Goal: Transaction & Acquisition: Purchase product/service

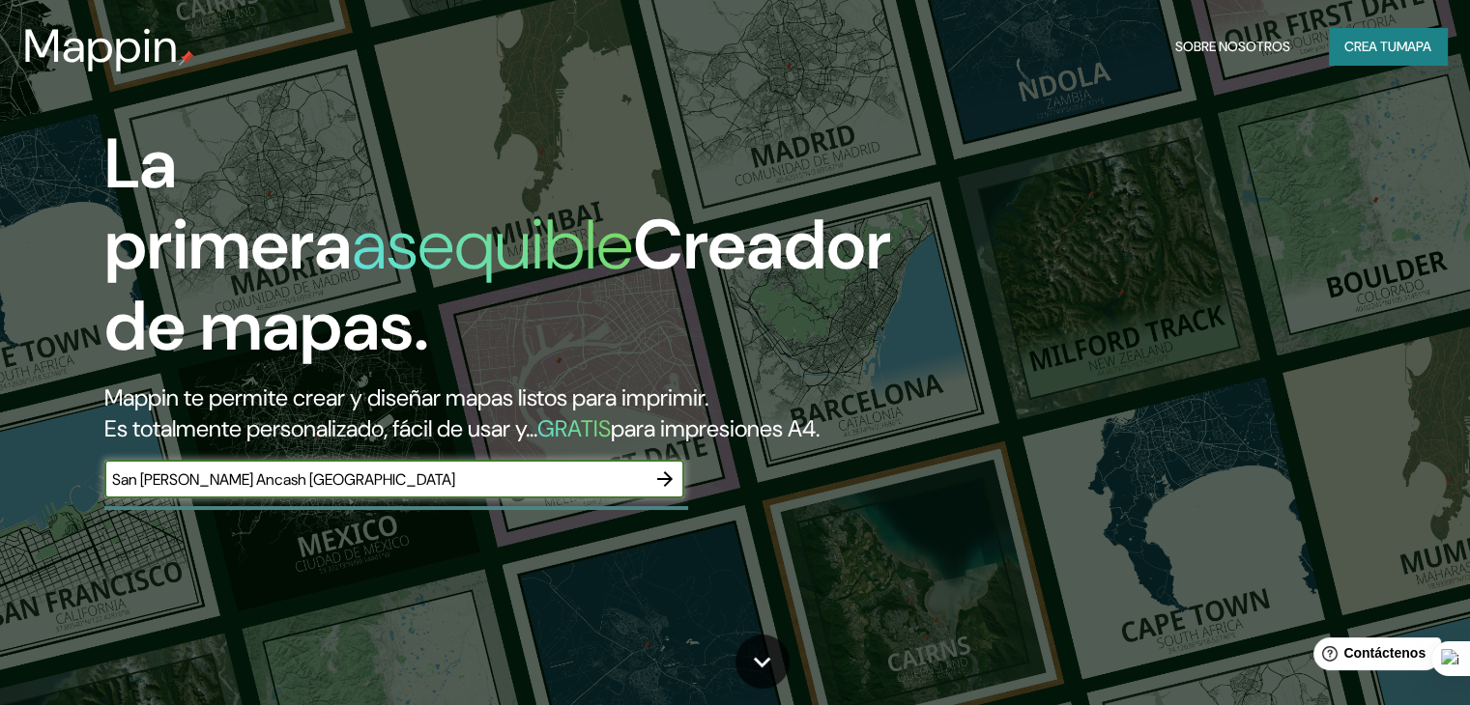
type input "San [PERSON_NAME] Ancash [GEOGRAPHIC_DATA]"
click at [673, 491] on icon "button" at bounding box center [664, 479] width 23 height 23
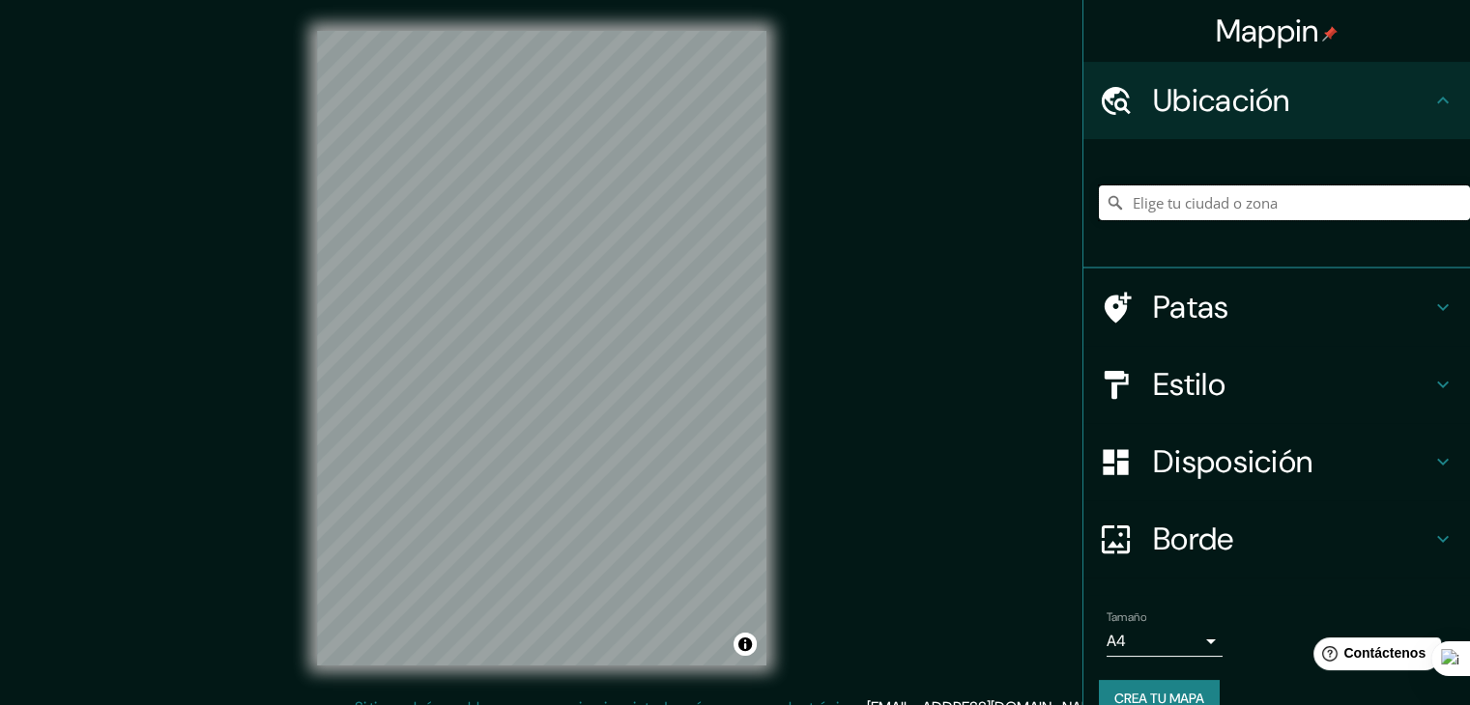
click at [1153, 206] on input "Elige tu ciudad o zona" at bounding box center [1284, 203] width 371 height 35
click at [1341, 216] on input "Departamento de Áncash, [GEOGRAPHIC_DATA]" at bounding box center [1284, 203] width 371 height 35
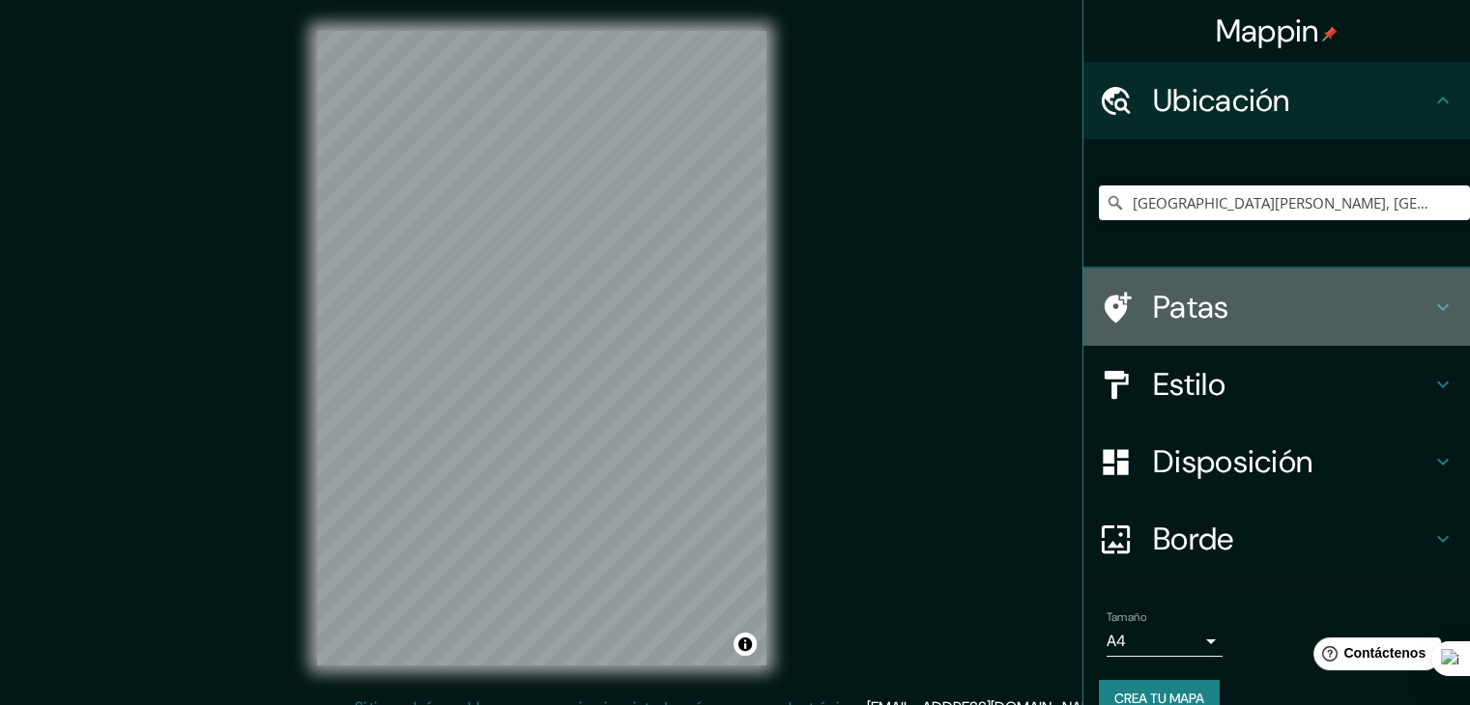
click at [1326, 293] on h4 "Patas" at bounding box center [1292, 307] width 278 height 39
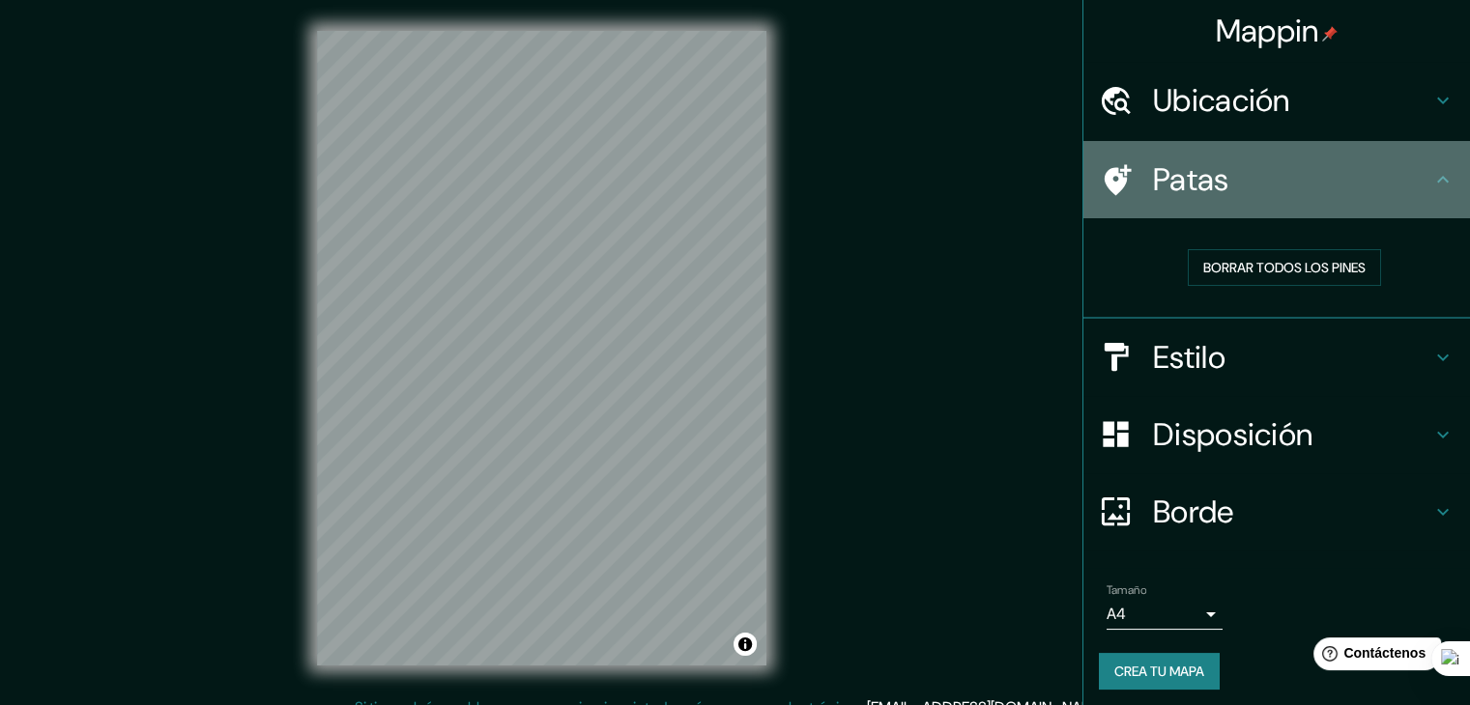
click at [1346, 184] on h4 "Patas" at bounding box center [1292, 179] width 278 height 39
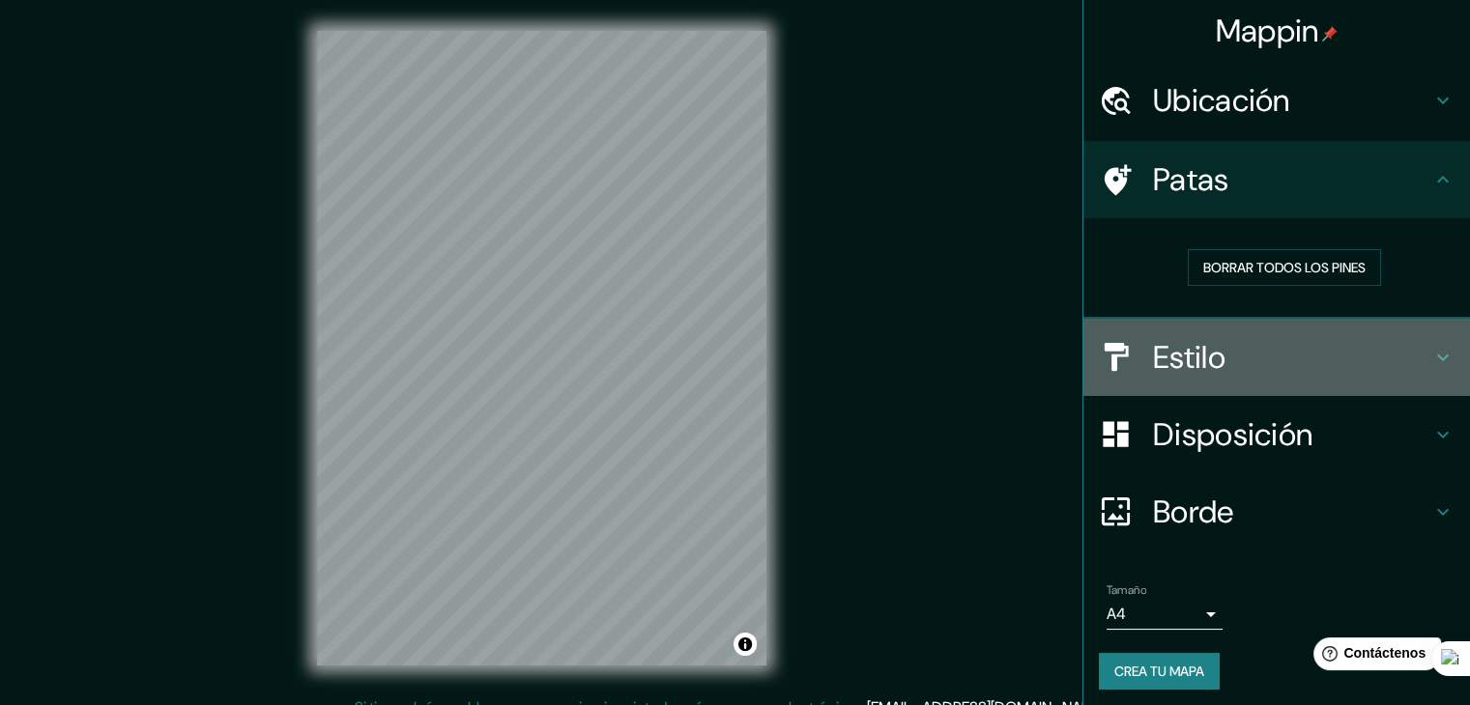
click at [1332, 373] on h4 "Estilo" at bounding box center [1292, 357] width 278 height 39
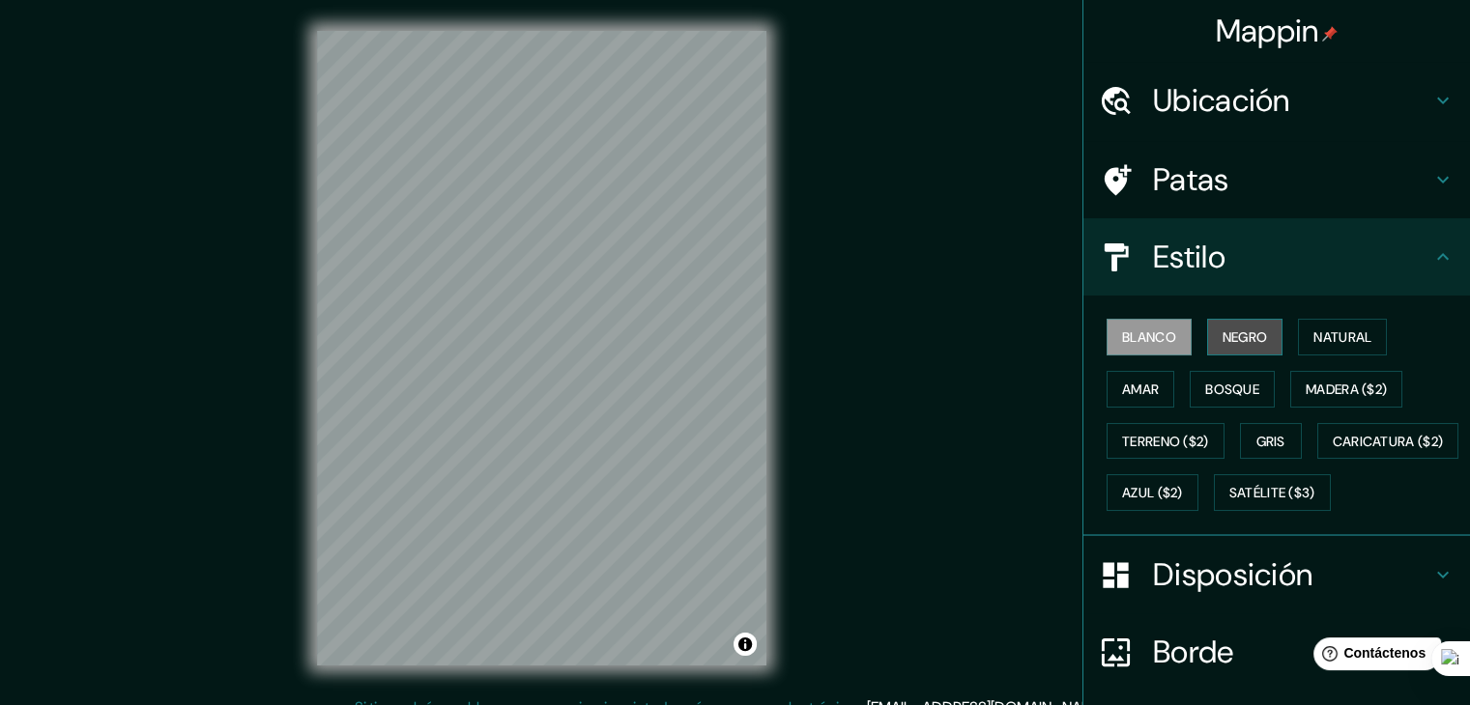
click at [1254, 341] on font "Negro" at bounding box center [1244, 337] width 45 height 17
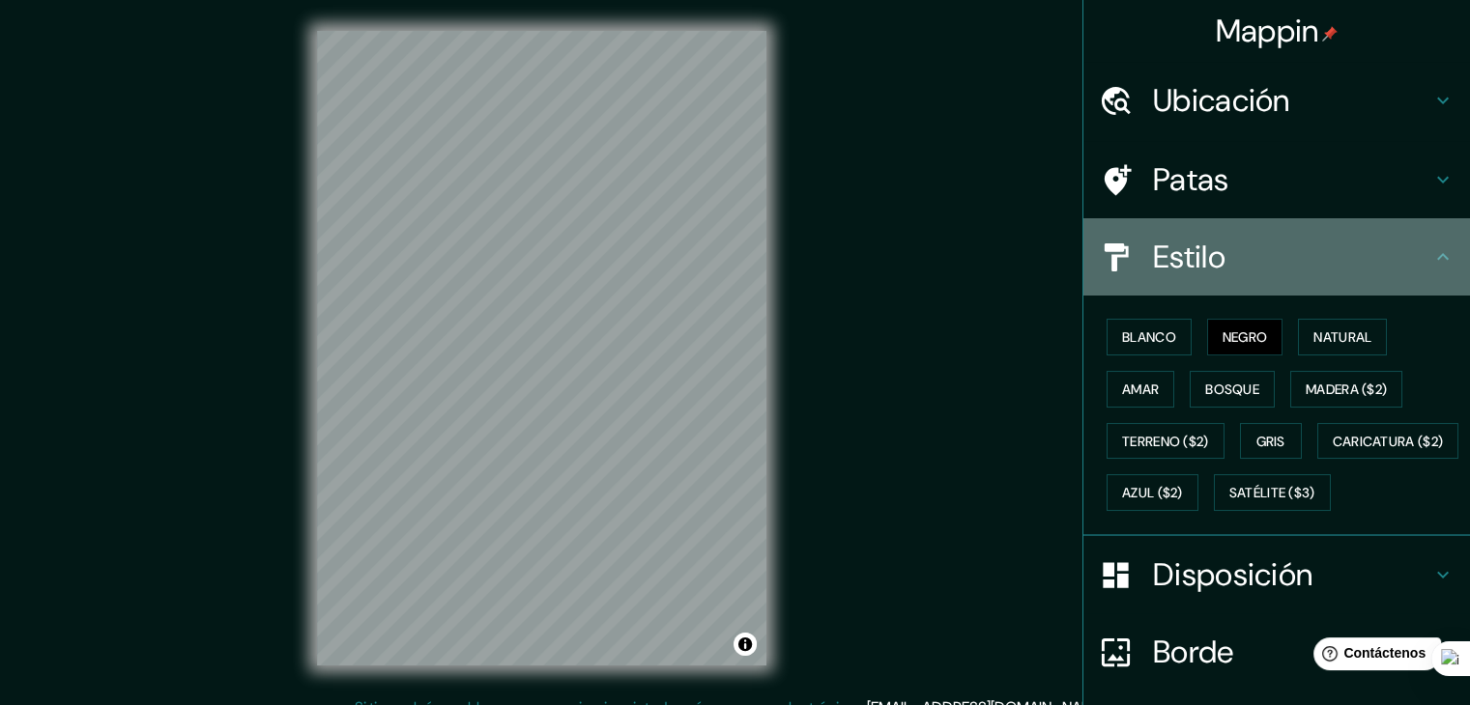
click at [1337, 257] on h4 "Estilo" at bounding box center [1292, 257] width 278 height 39
click at [1399, 248] on h4 "Estilo" at bounding box center [1292, 257] width 278 height 39
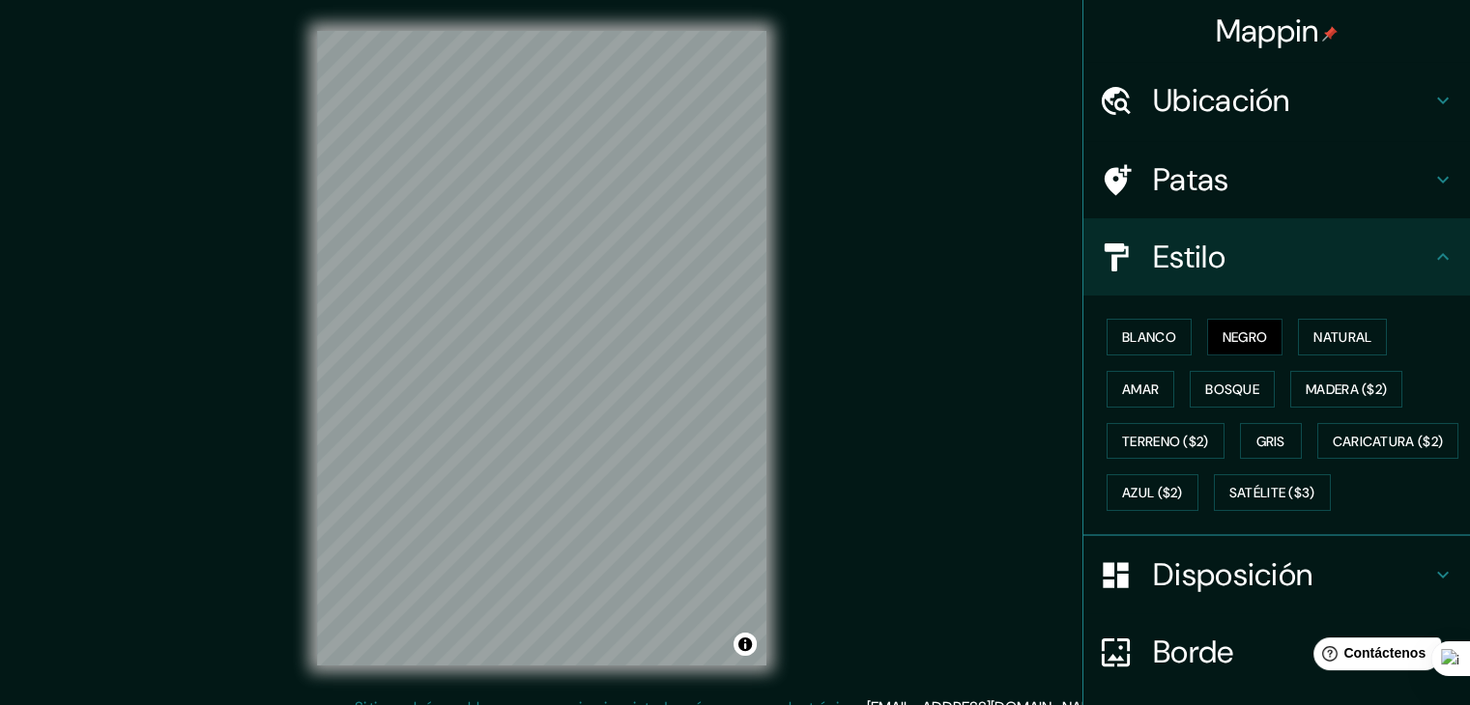
click at [1399, 248] on h4 "Estilo" at bounding box center [1292, 257] width 278 height 39
click at [1431, 252] on icon at bounding box center [1442, 256] width 23 height 23
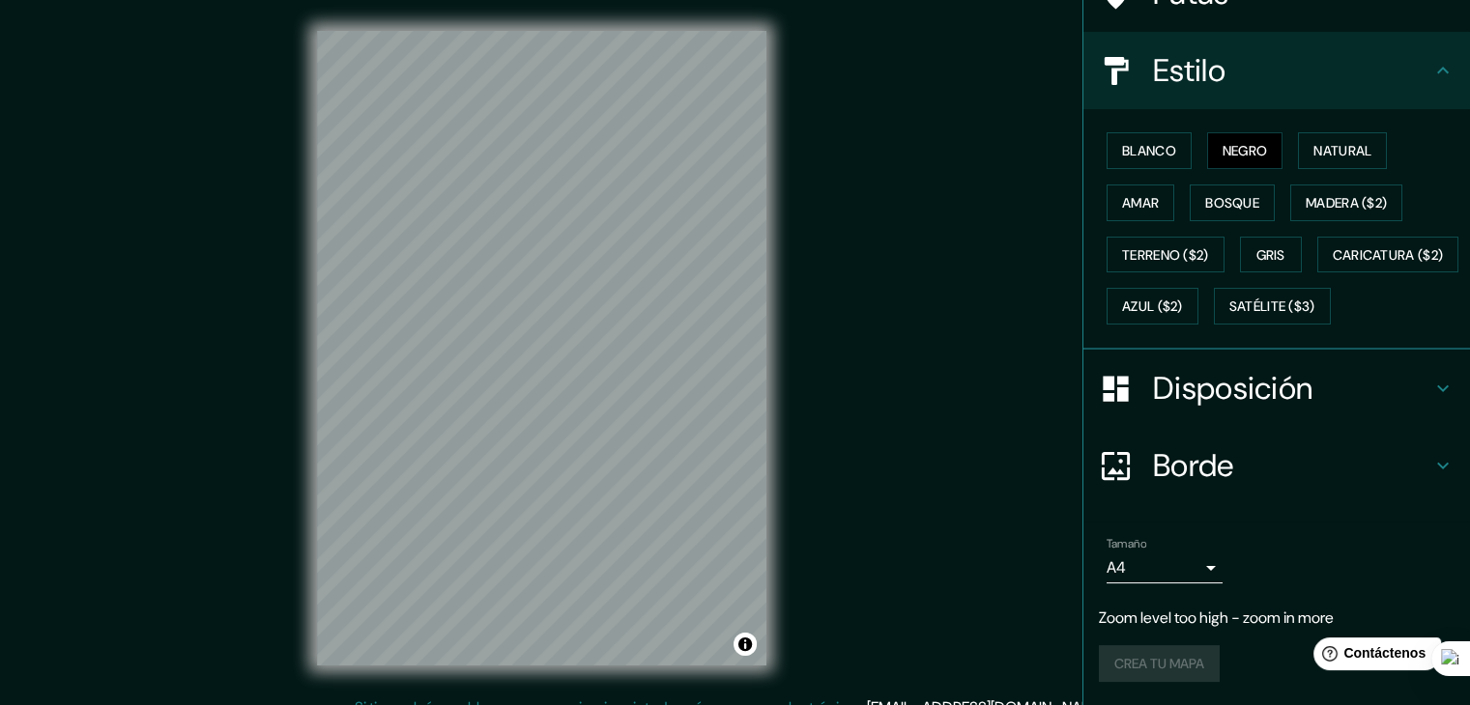
scroll to position [209, 0]
click at [1406, 427] on div "Disposición" at bounding box center [1276, 388] width 387 height 77
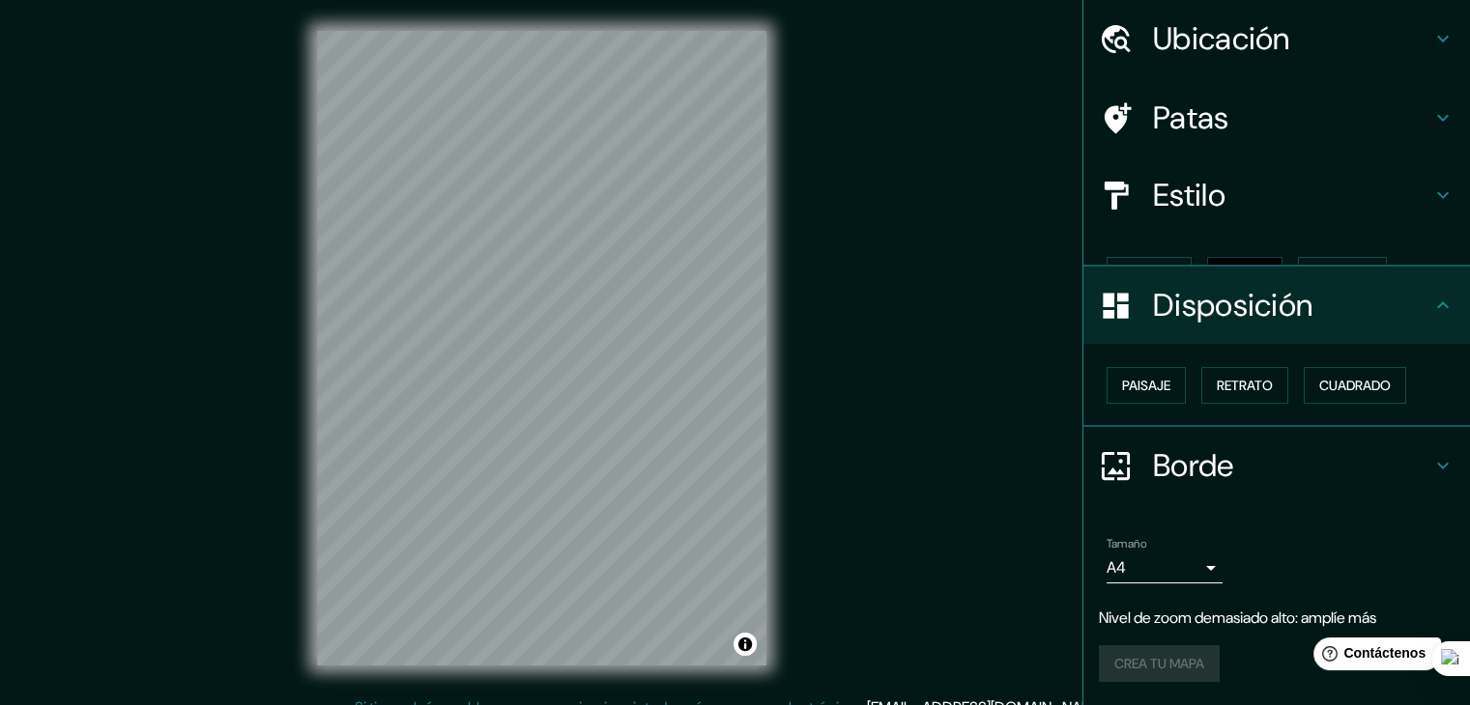
scroll to position [28, 0]
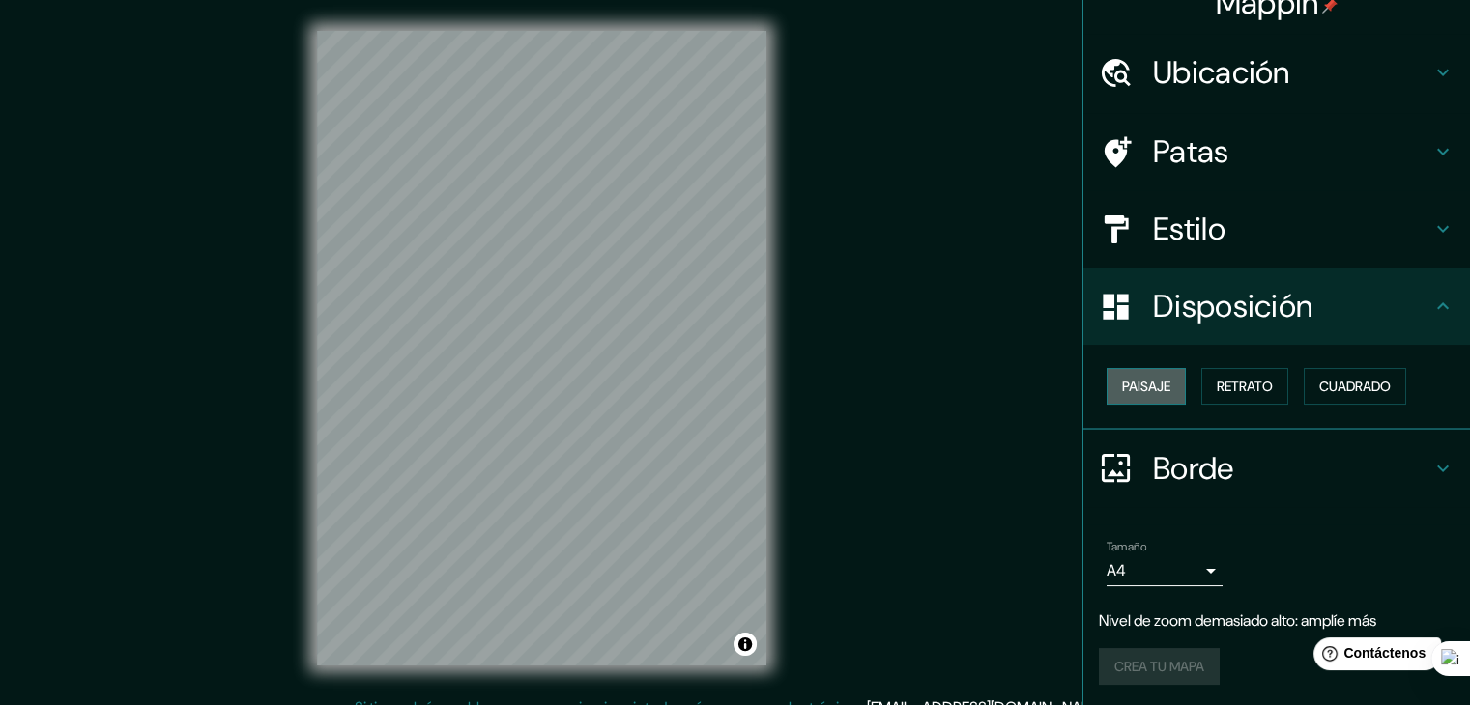
click at [1160, 383] on button "Paisaje" at bounding box center [1145, 386] width 79 height 37
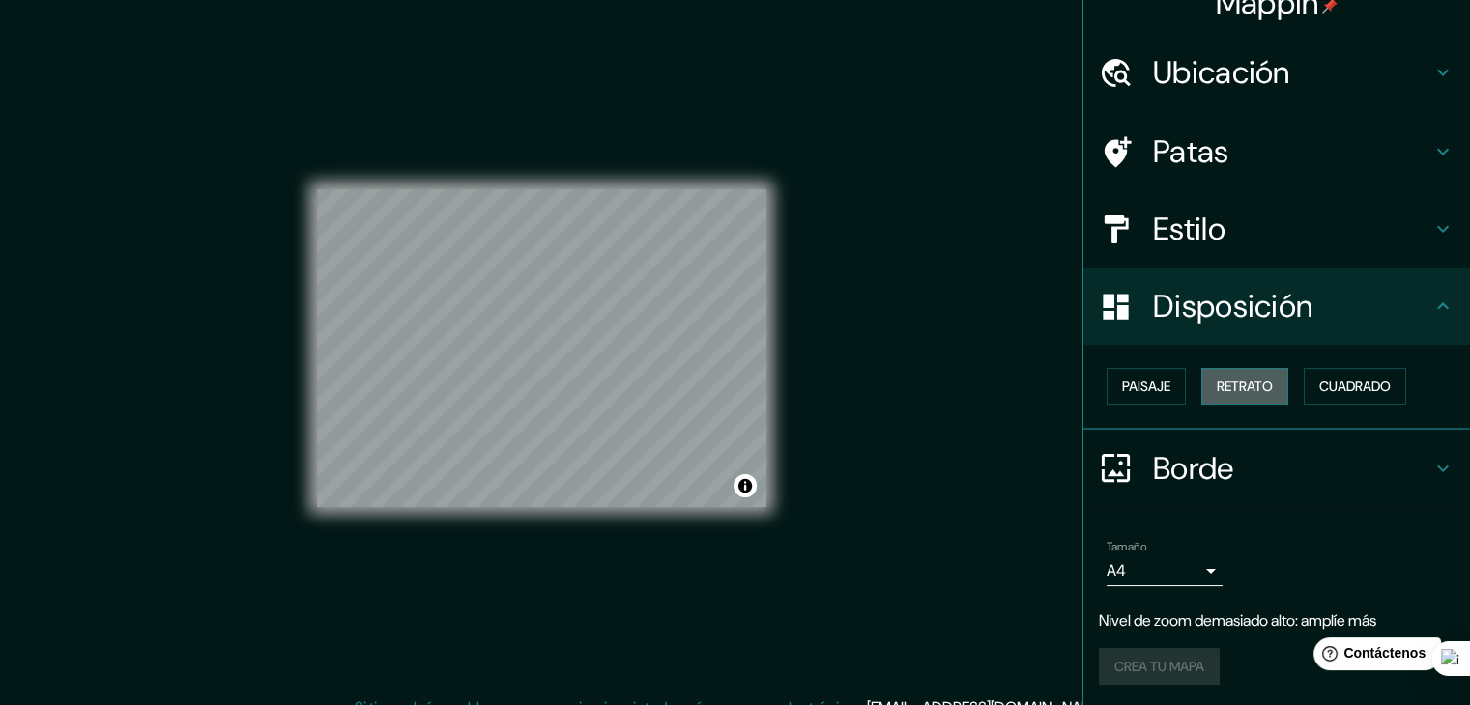
click at [1229, 390] on font "Retrato" at bounding box center [1245, 386] width 56 height 17
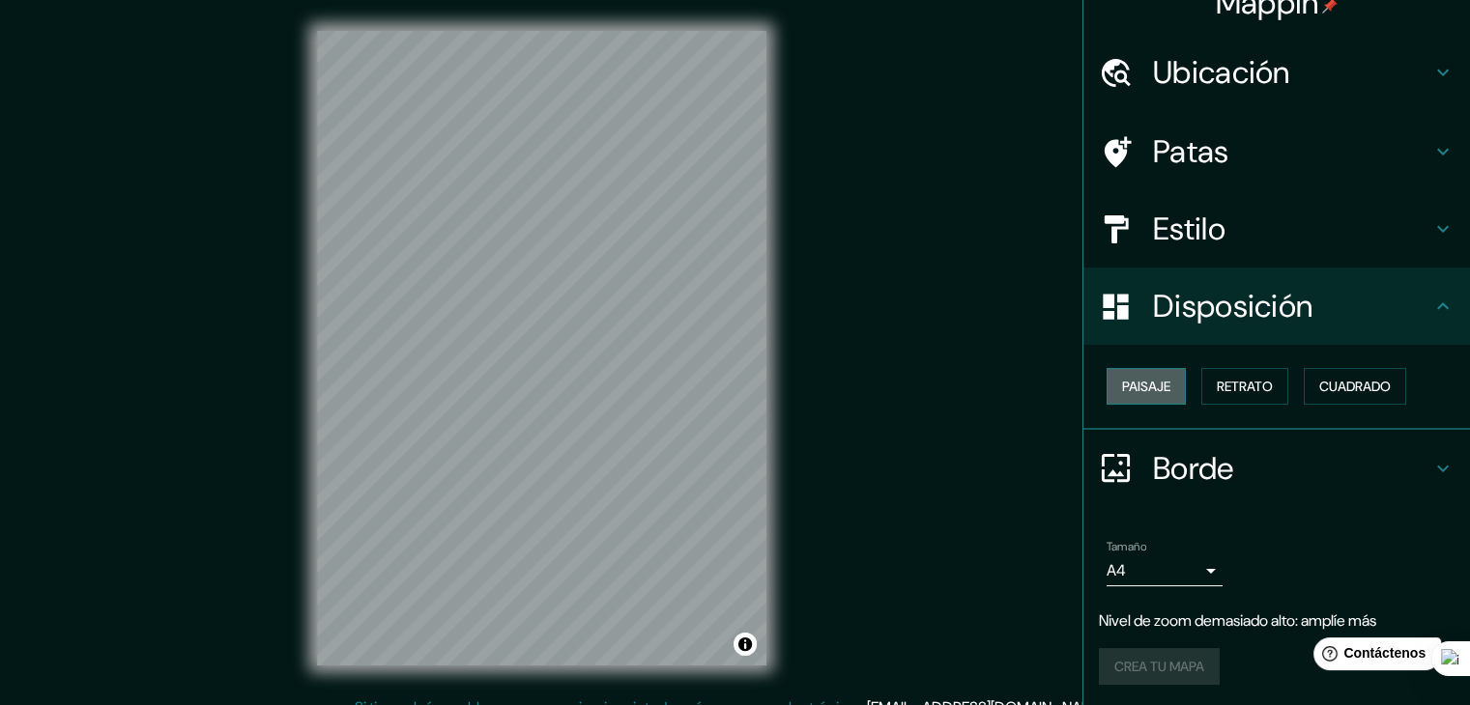
click at [1172, 394] on button "Paisaje" at bounding box center [1145, 386] width 79 height 37
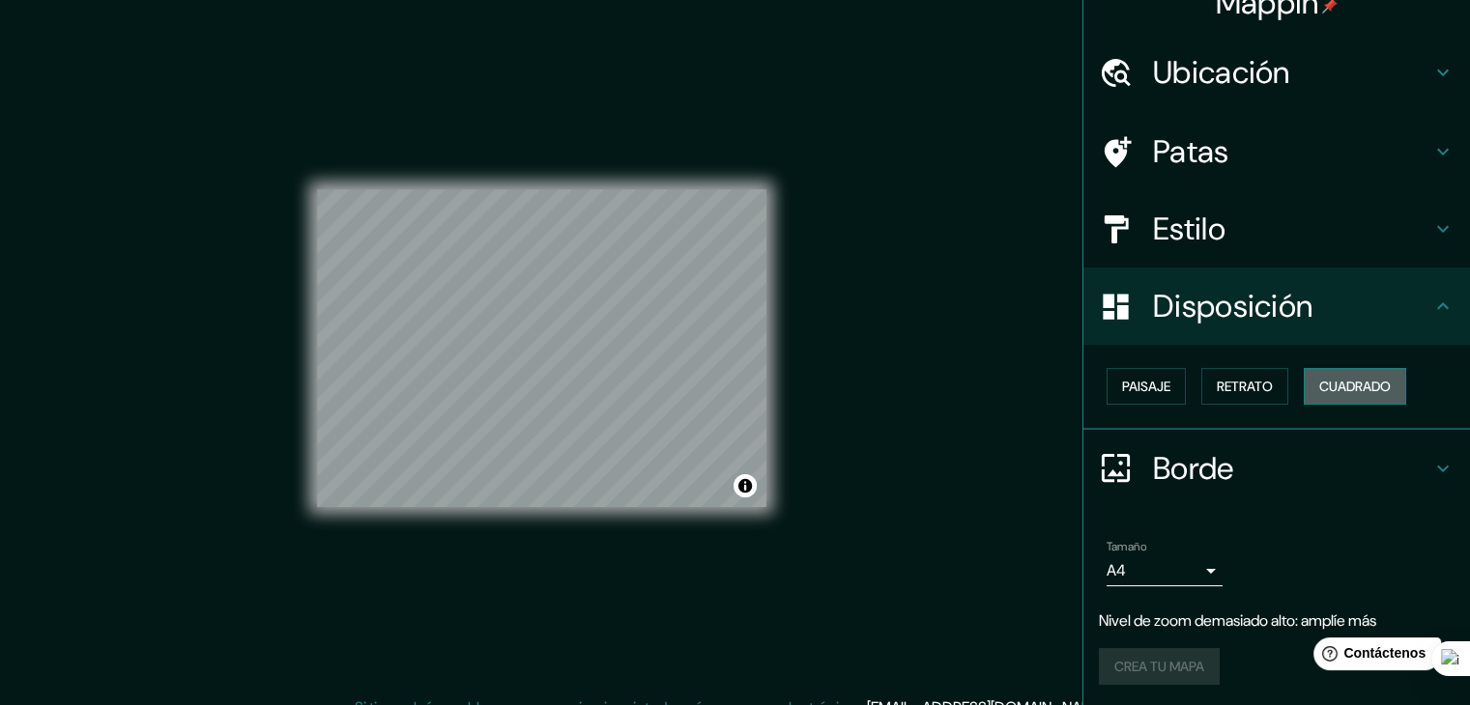
click at [1357, 402] on button "Cuadrado" at bounding box center [1354, 386] width 102 height 37
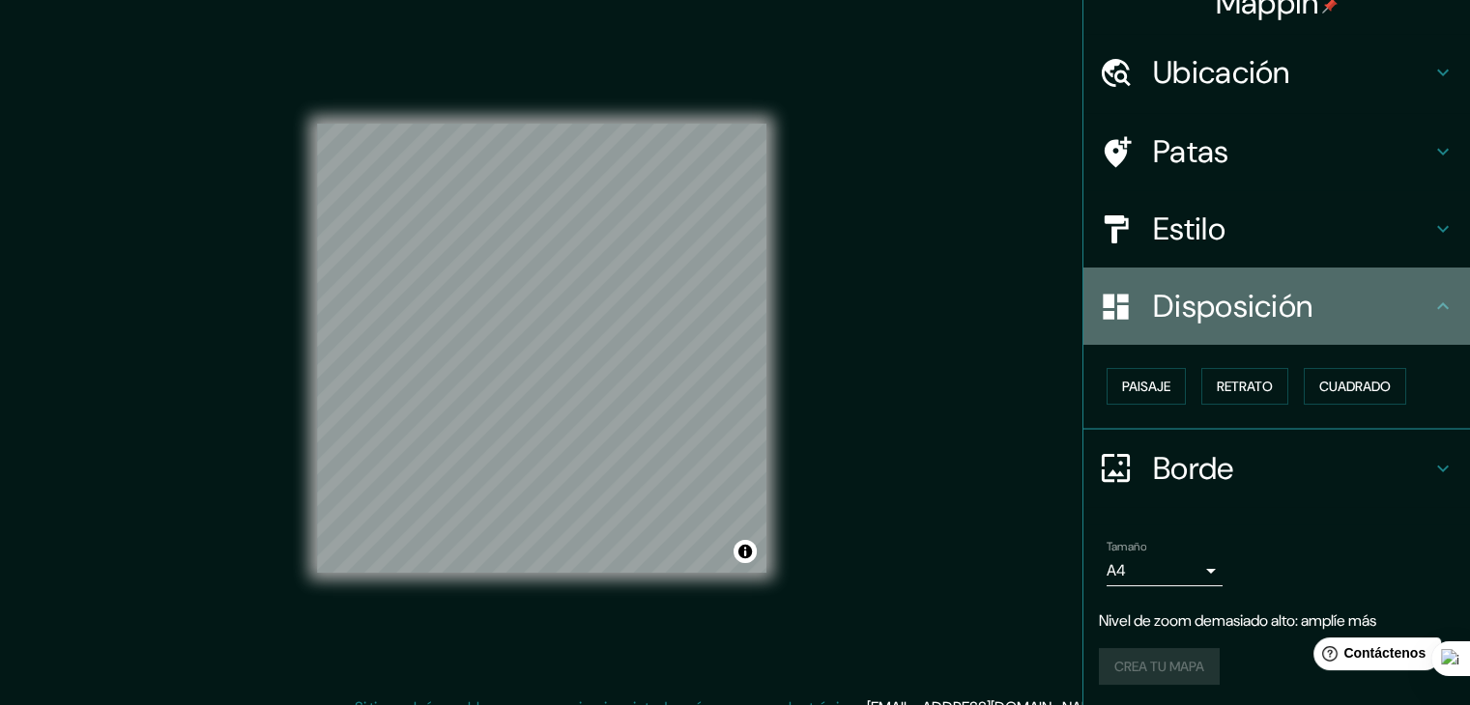
click at [1275, 301] on font "Disposición" at bounding box center [1232, 306] width 159 height 41
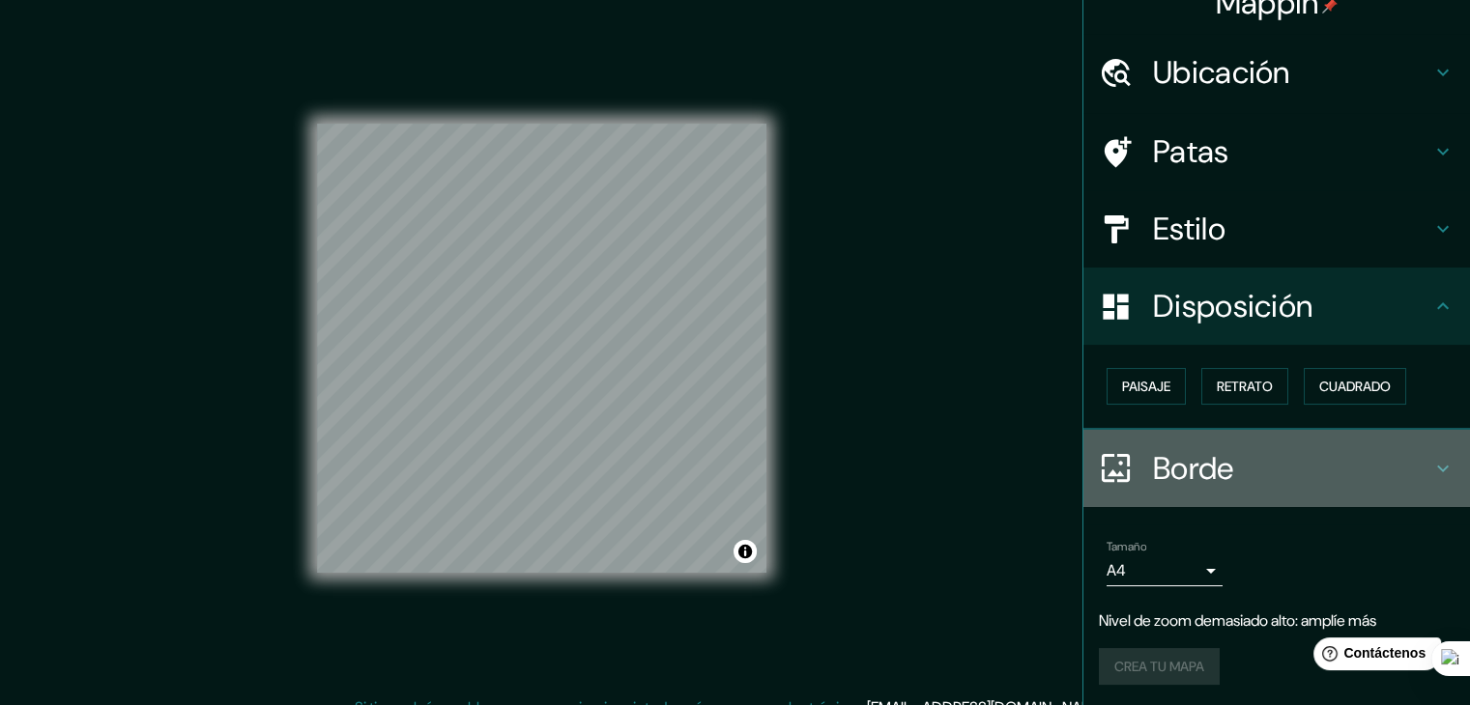
click at [1194, 488] on div "Borde" at bounding box center [1276, 468] width 387 height 77
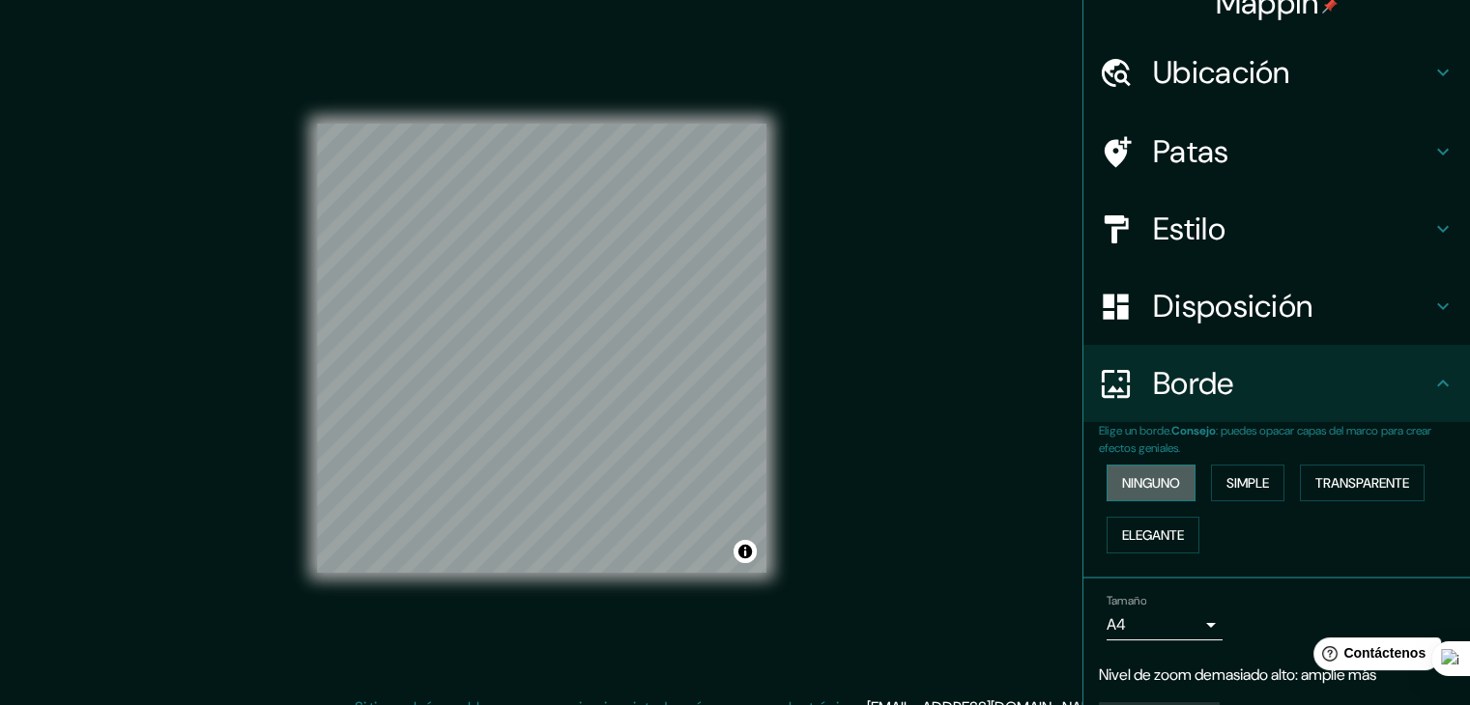
click at [1179, 482] on button "Ninguno" at bounding box center [1150, 483] width 89 height 37
click at [1272, 480] on button "Simple" at bounding box center [1247, 483] width 73 height 37
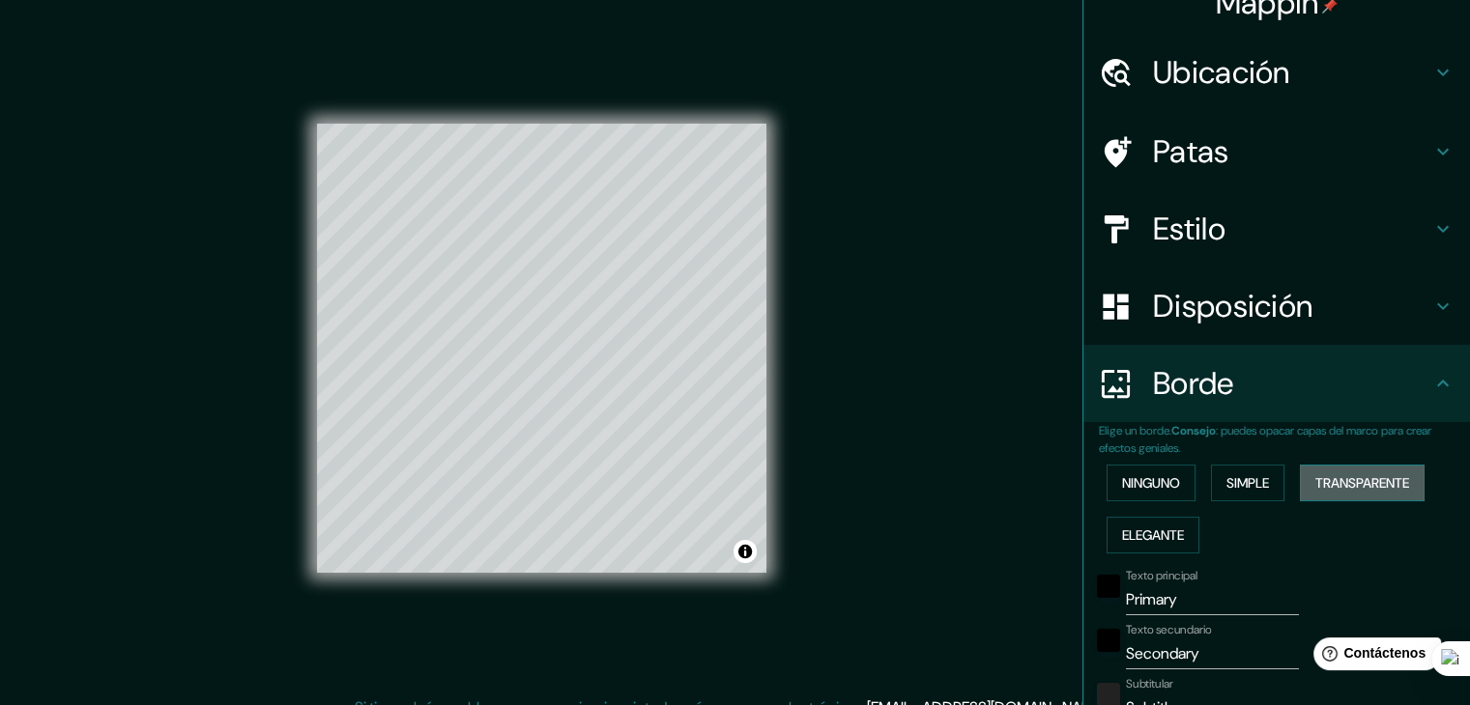
click at [1315, 476] on font "Transparente" at bounding box center [1362, 482] width 94 height 17
click at [1140, 531] on font "Elegante" at bounding box center [1153, 535] width 62 height 17
click at [1169, 488] on button "Ninguno" at bounding box center [1150, 483] width 89 height 37
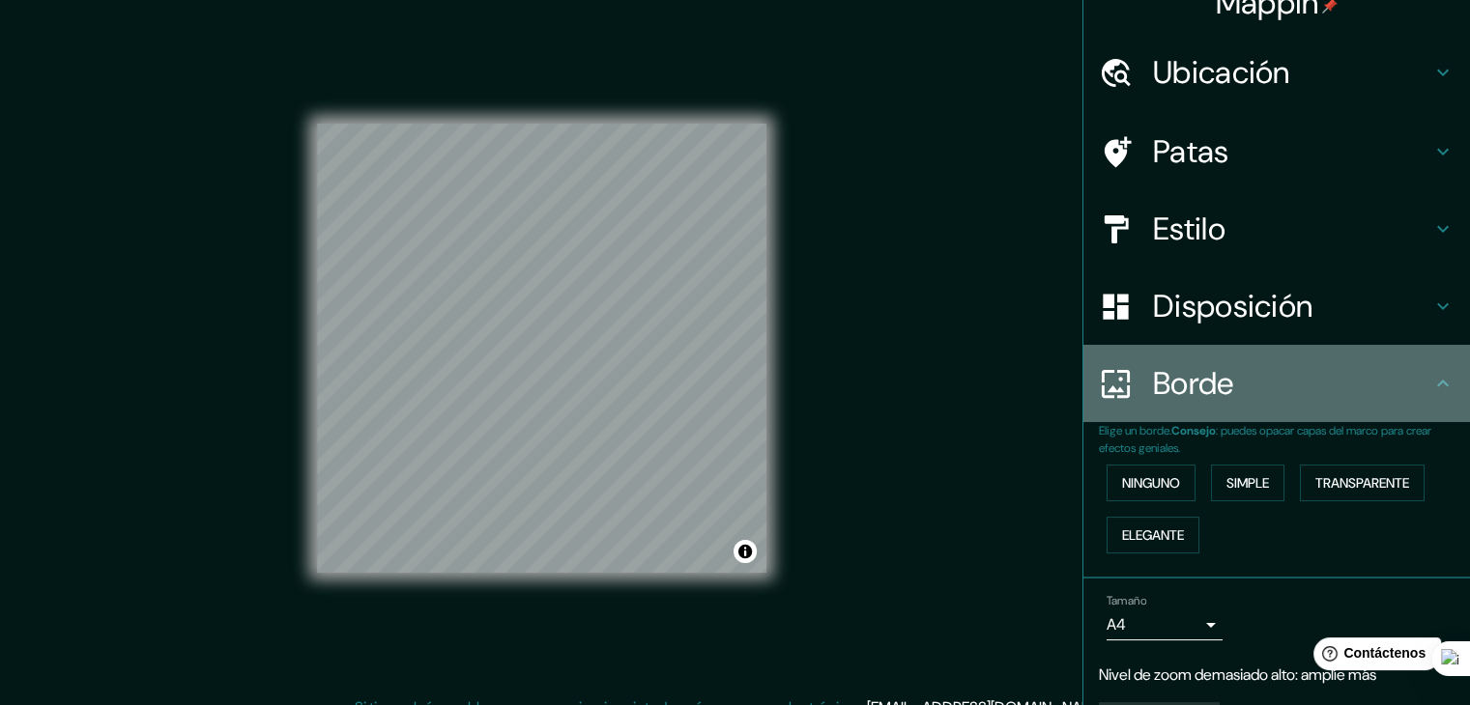
click at [1431, 393] on icon at bounding box center [1442, 383] width 23 height 23
click at [1406, 370] on h4 "Borde" at bounding box center [1292, 383] width 278 height 39
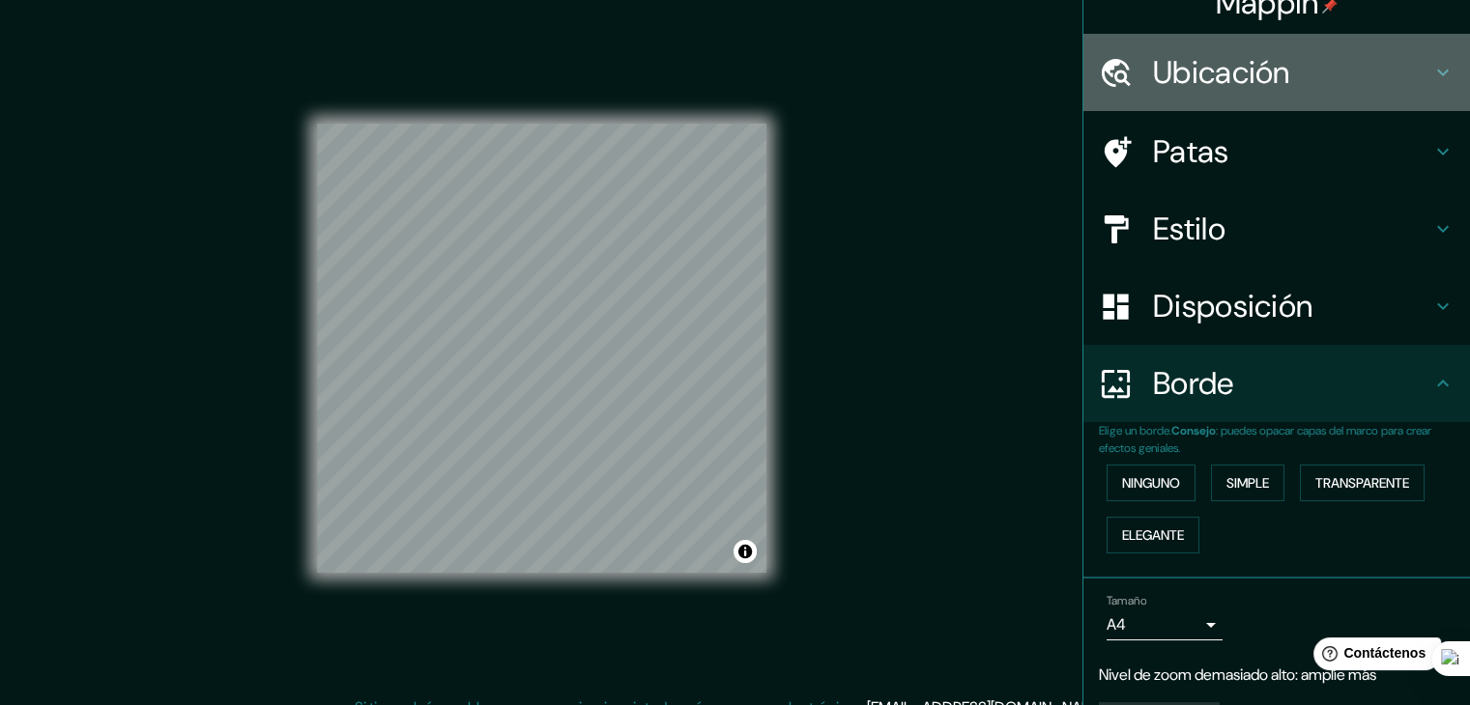
click at [1403, 55] on h4 "Ubicación" at bounding box center [1292, 72] width 278 height 39
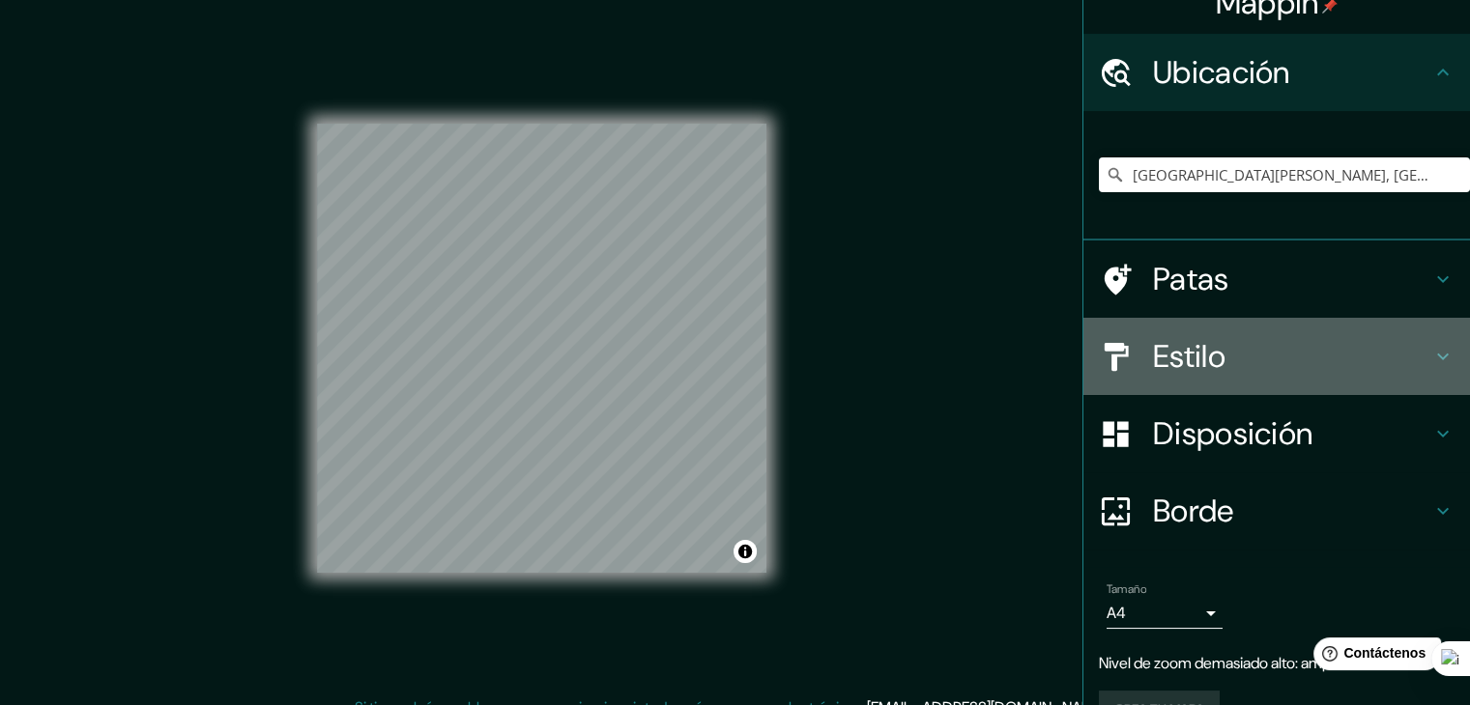
click at [1206, 342] on font "Estilo" at bounding box center [1189, 356] width 72 height 41
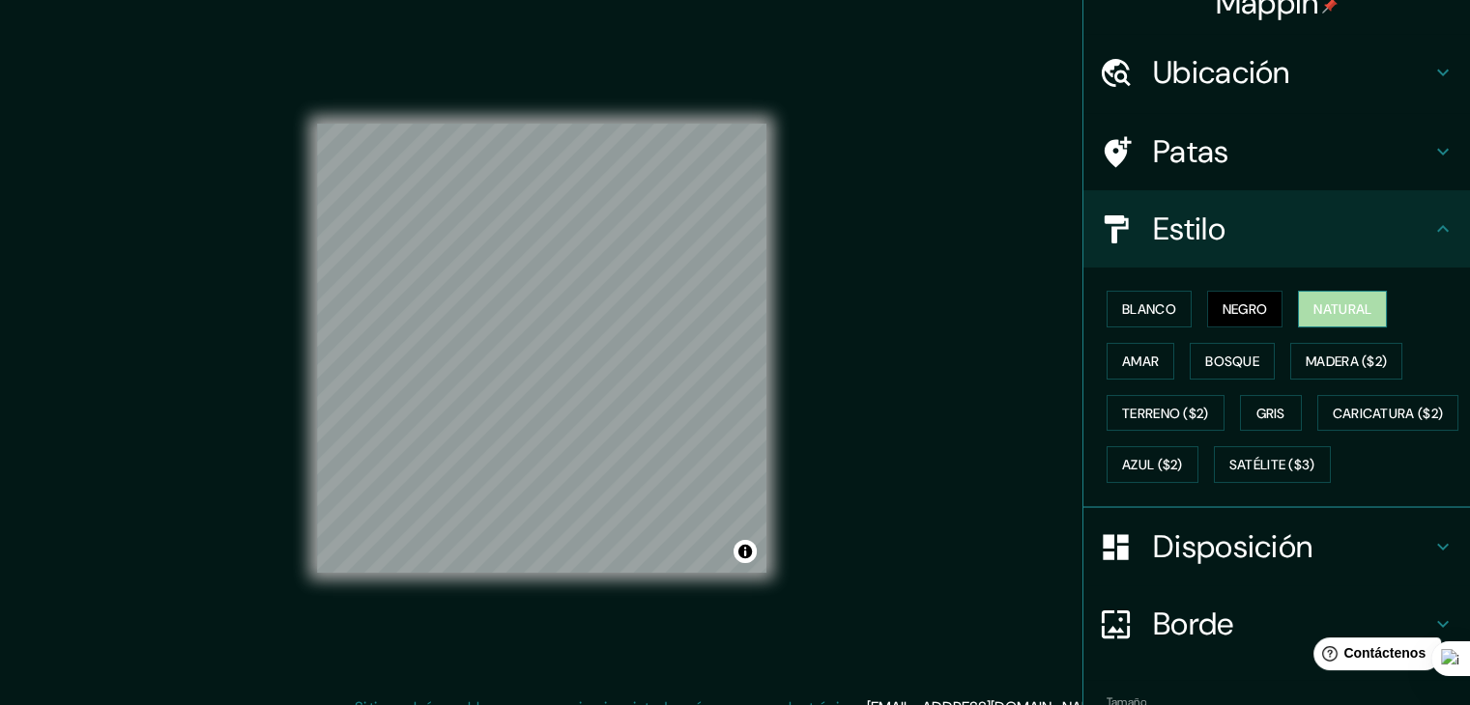
click at [1320, 317] on font "Natural" at bounding box center [1342, 309] width 58 height 25
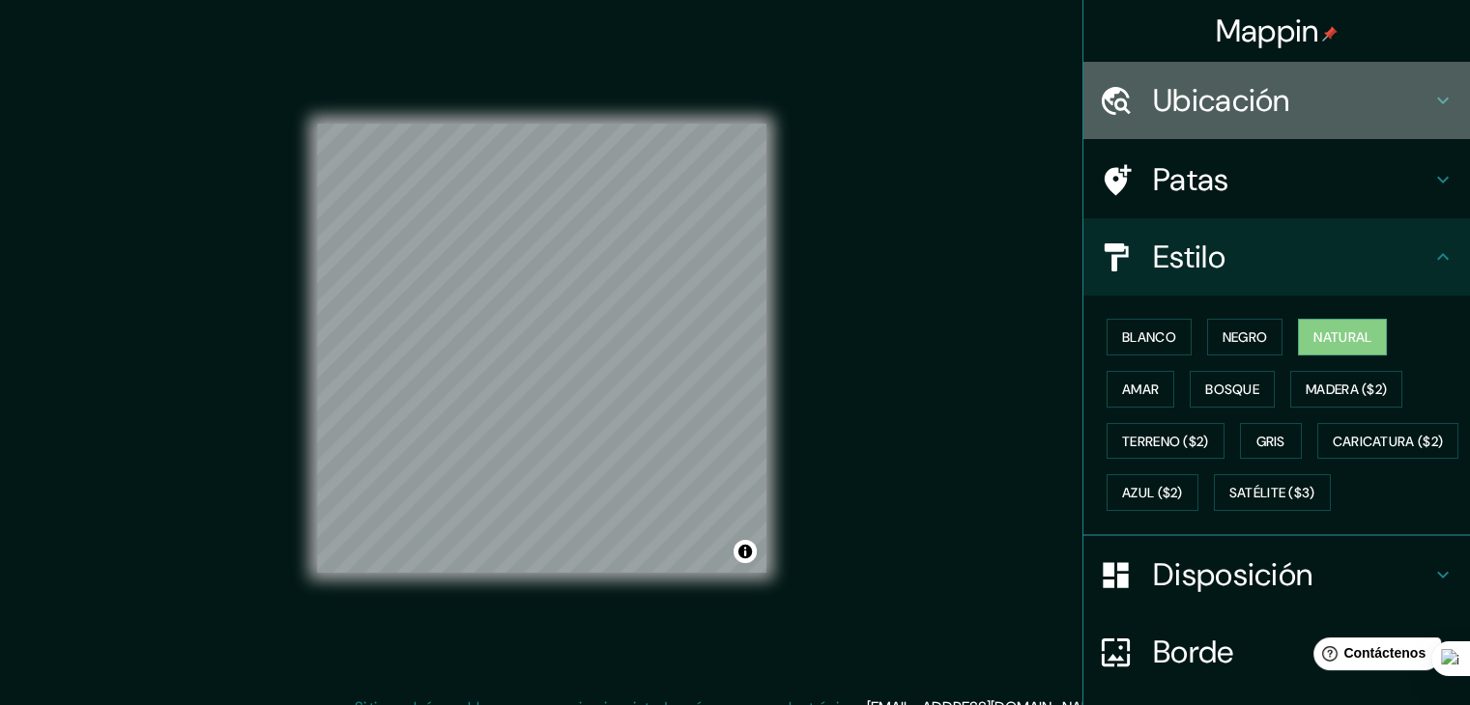
click at [1287, 103] on h4 "Ubicación" at bounding box center [1292, 100] width 278 height 39
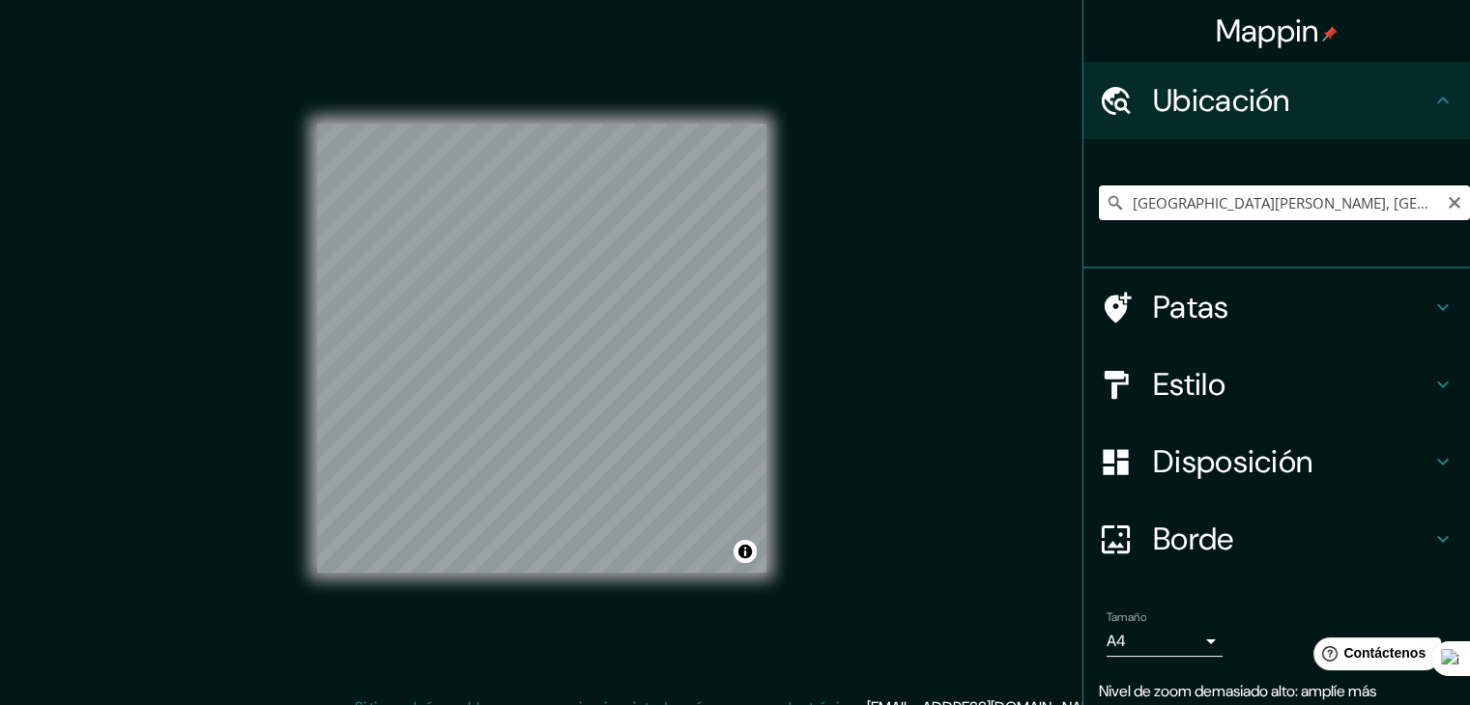
click at [1402, 208] on input "[GEOGRAPHIC_DATA][PERSON_NAME], [GEOGRAPHIC_DATA], [GEOGRAPHIC_DATA]" at bounding box center [1284, 203] width 371 height 35
click at [1401, 203] on input "[GEOGRAPHIC_DATA][PERSON_NAME], [GEOGRAPHIC_DATA], [GEOGRAPHIC_DATA]" at bounding box center [1284, 203] width 371 height 35
click at [1201, 210] on input "[GEOGRAPHIC_DATA][PERSON_NAME], [GEOGRAPHIC_DATA], [GEOGRAPHIC_DATA]" at bounding box center [1284, 203] width 371 height 35
click at [1403, 203] on input "[GEOGRAPHIC_DATA][PERSON_NAME], [GEOGRAPHIC_DATA], [GEOGRAPHIC_DATA]" at bounding box center [1284, 203] width 371 height 35
click at [1362, 207] on input "[GEOGRAPHIC_DATA][PERSON_NAME], [GEOGRAPHIC_DATA], [GEOGRAPHIC_DATA]" at bounding box center [1284, 203] width 371 height 35
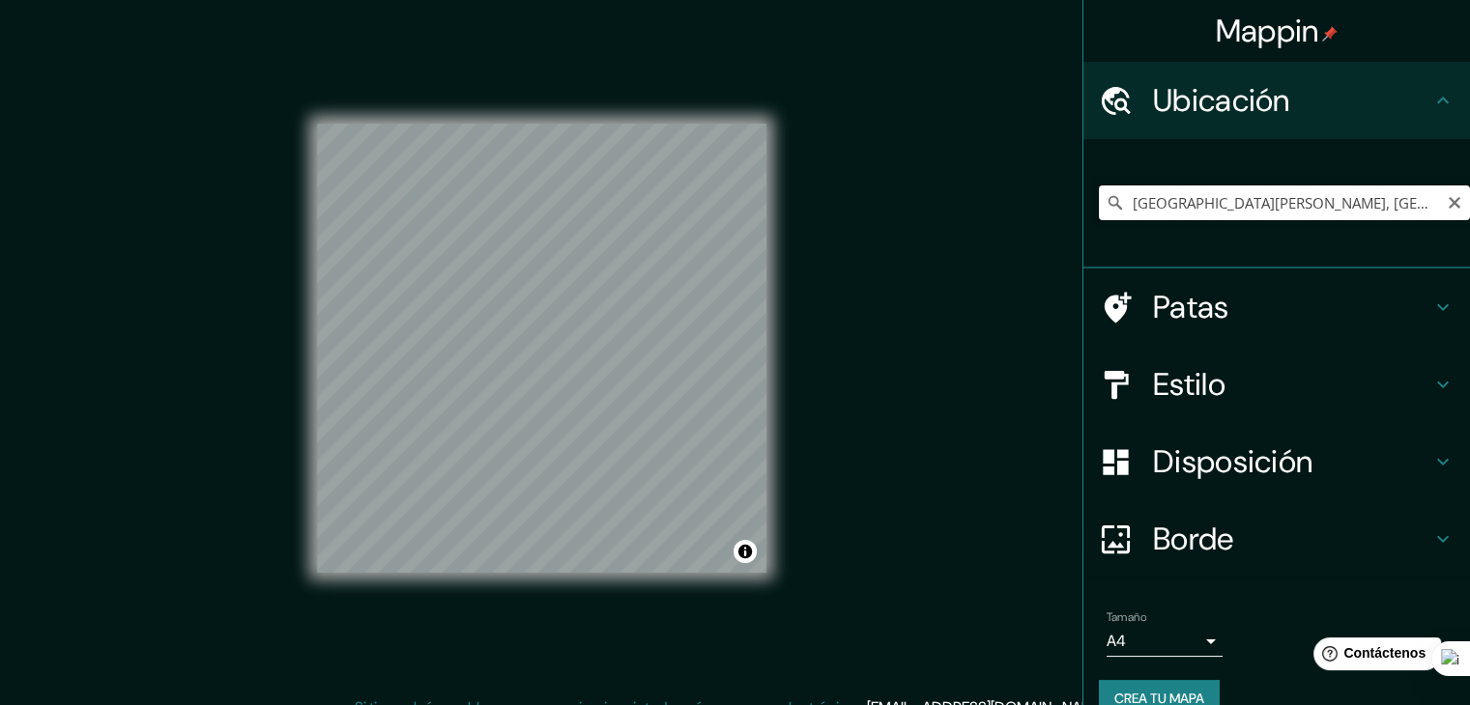
click at [1366, 206] on input "[GEOGRAPHIC_DATA][PERSON_NAME], [GEOGRAPHIC_DATA], [GEOGRAPHIC_DATA]" at bounding box center [1284, 203] width 371 height 35
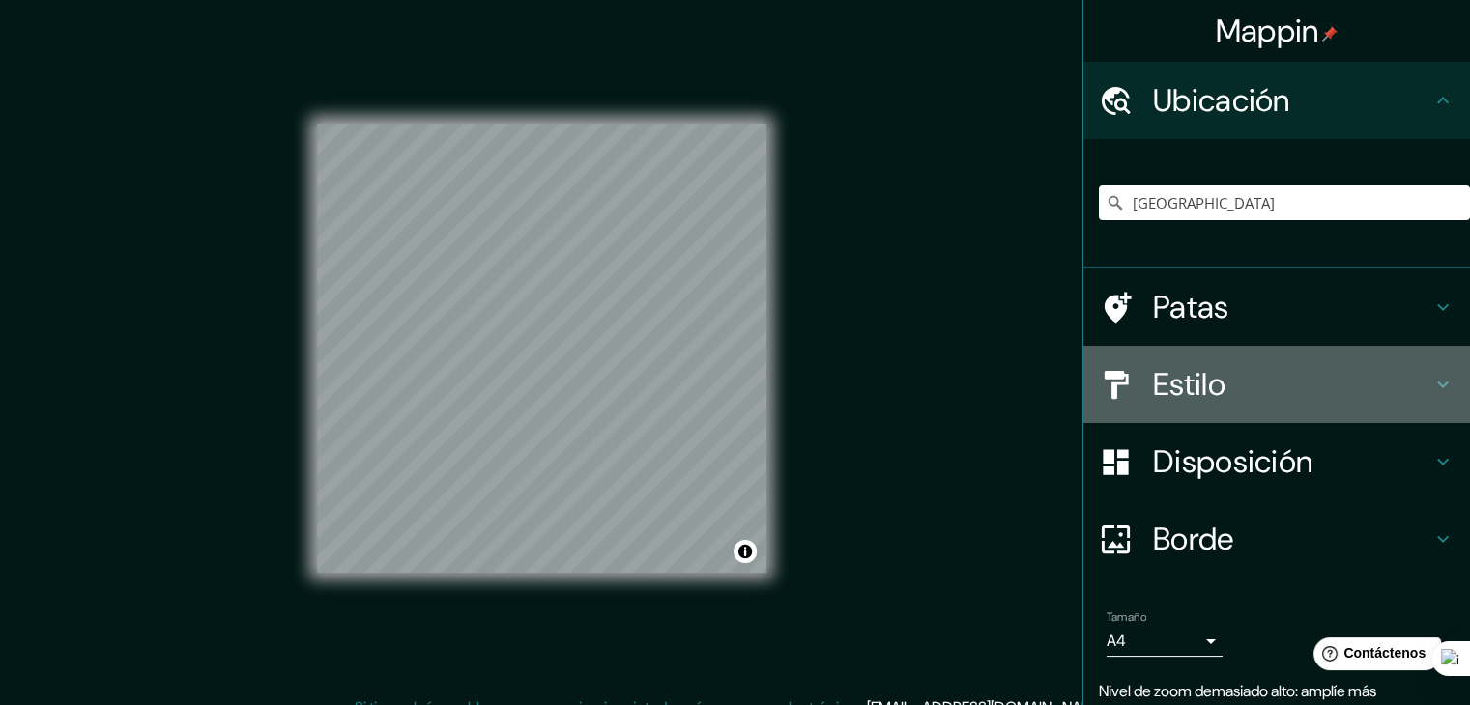
click at [1242, 384] on h4 "Estilo" at bounding box center [1292, 384] width 278 height 39
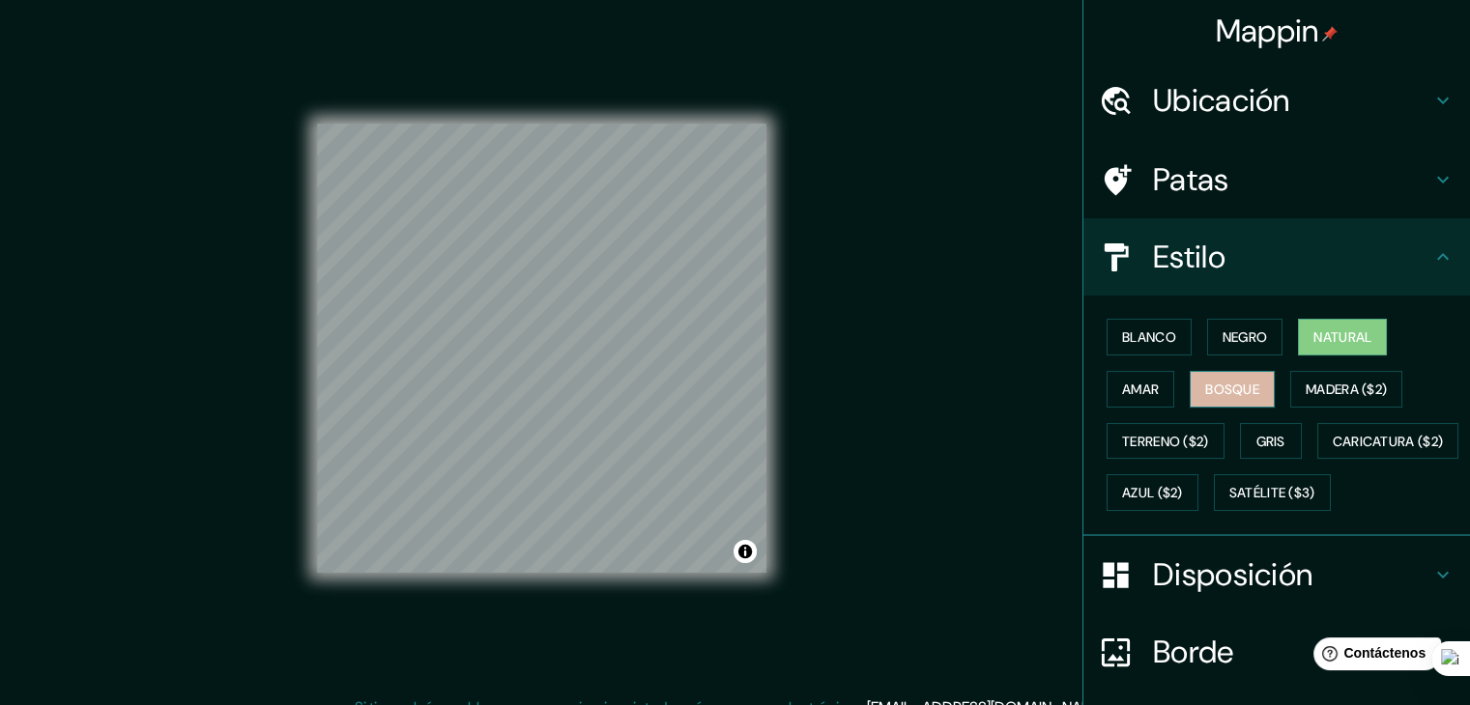
click at [1246, 398] on font "Bosque" at bounding box center [1232, 389] width 54 height 25
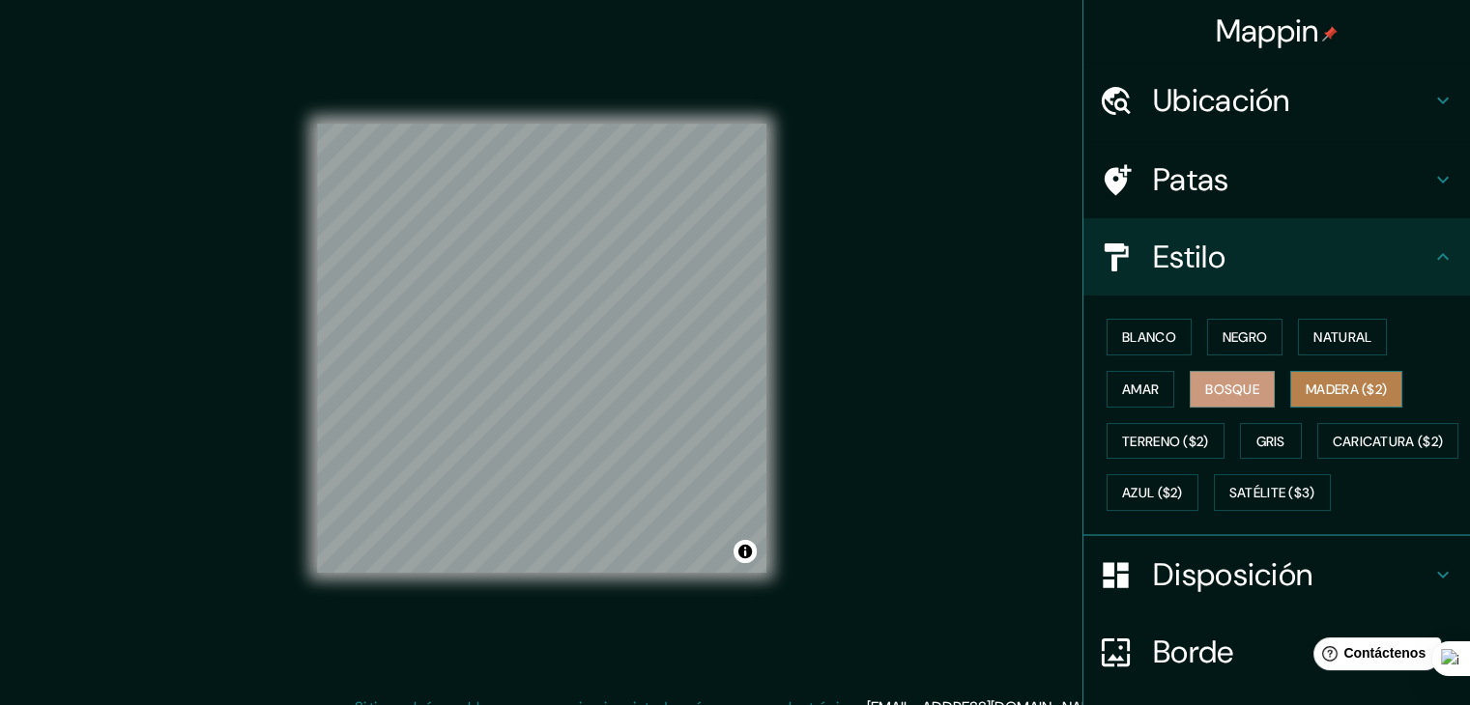
click at [1354, 400] on button "Madera ($2)" at bounding box center [1346, 389] width 112 height 37
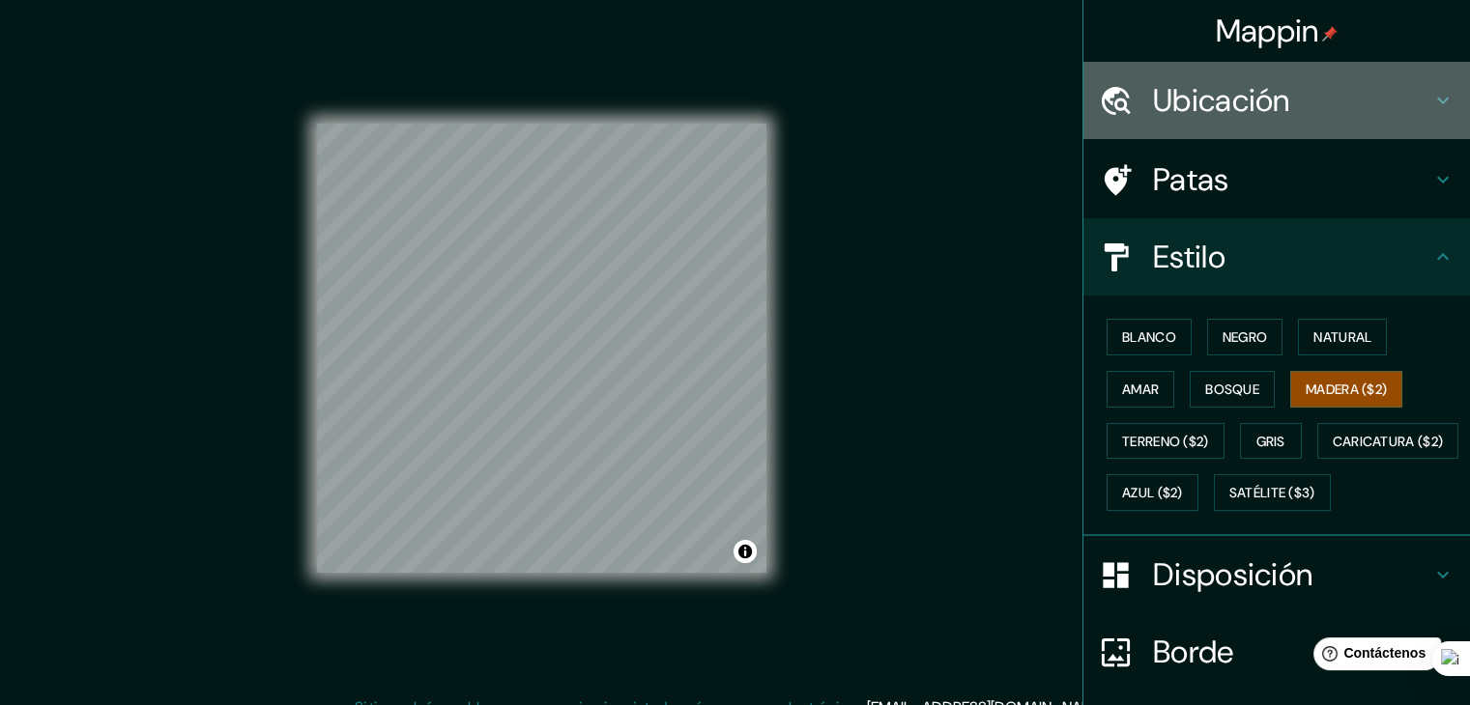
click at [1380, 110] on h4 "Ubicación" at bounding box center [1292, 100] width 278 height 39
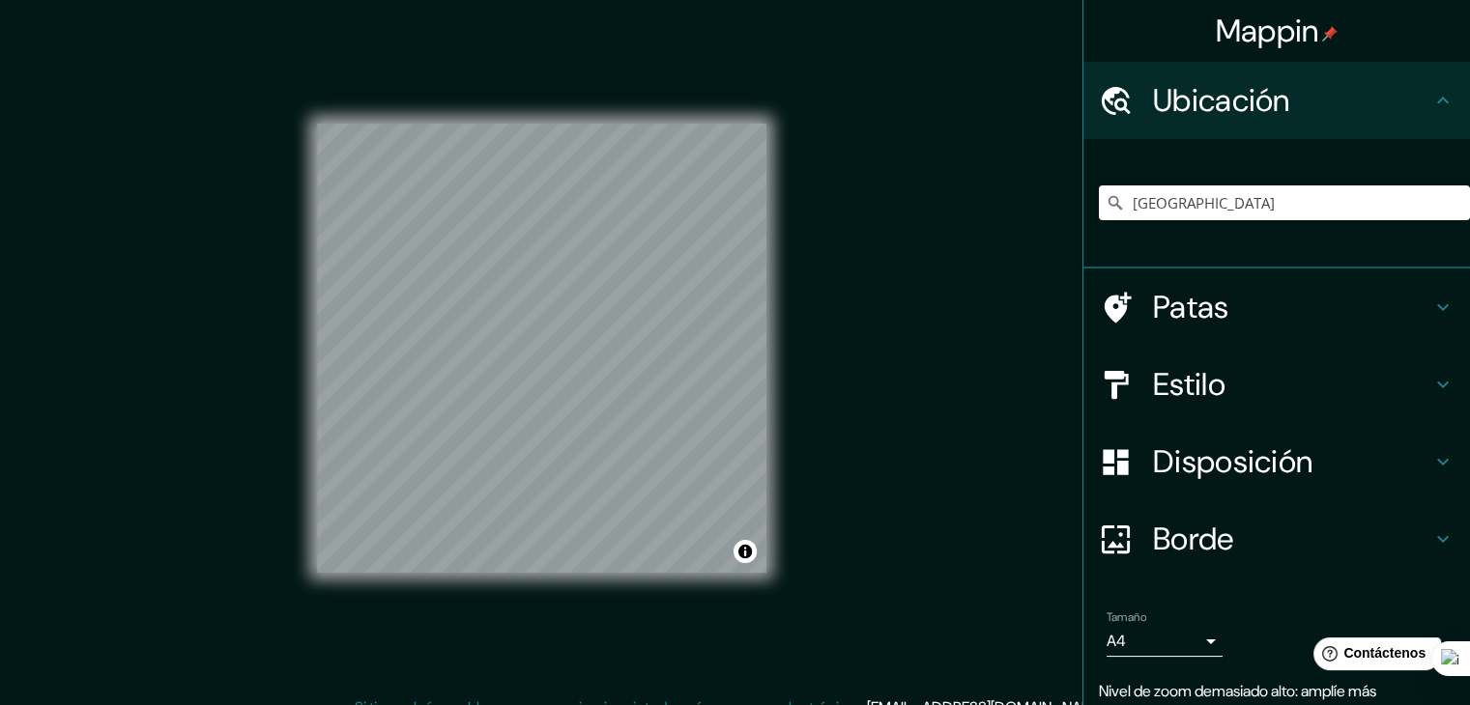
click at [1363, 374] on h4 "Estilo" at bounding box center [1292, 384] width 278 height 39
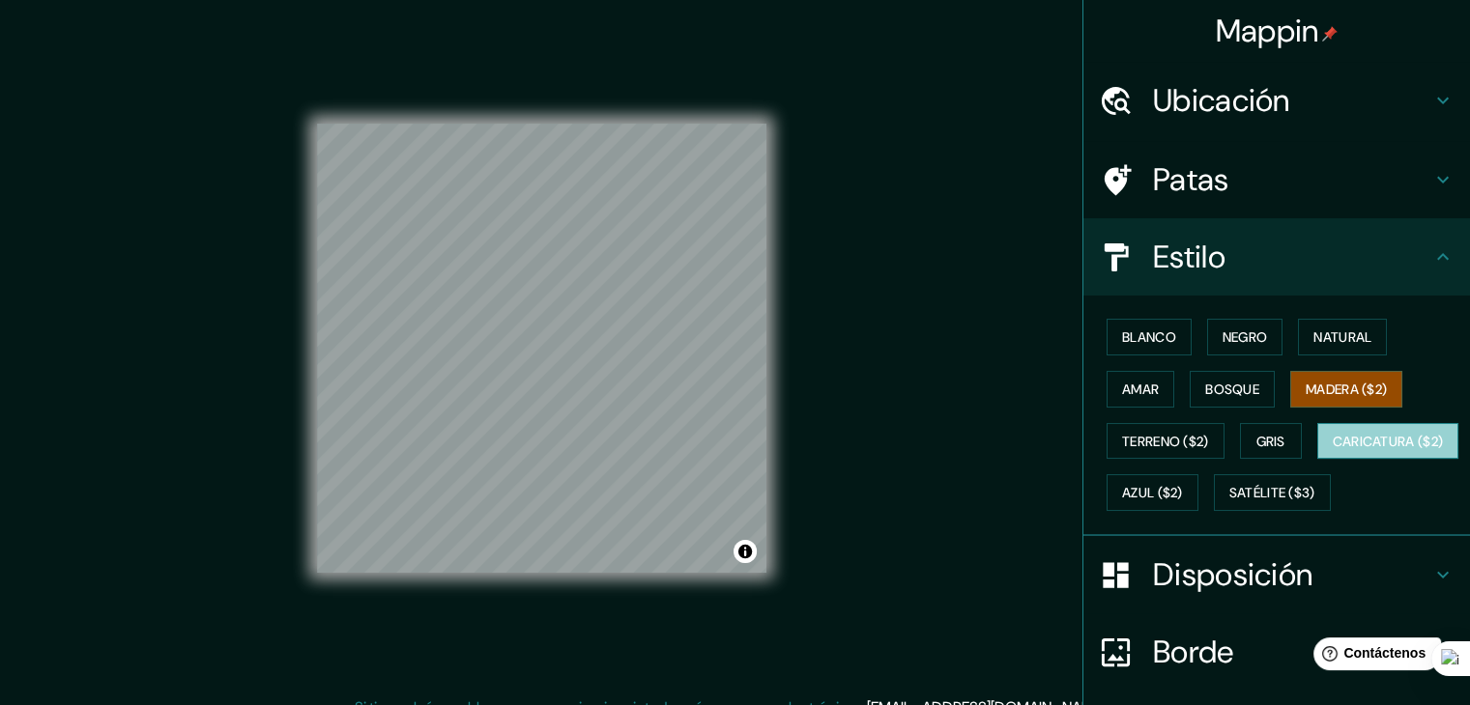
click at [1317, 460] on button "Caricatura ($2)" at bounding box center [1388, 441] width 142 height 37
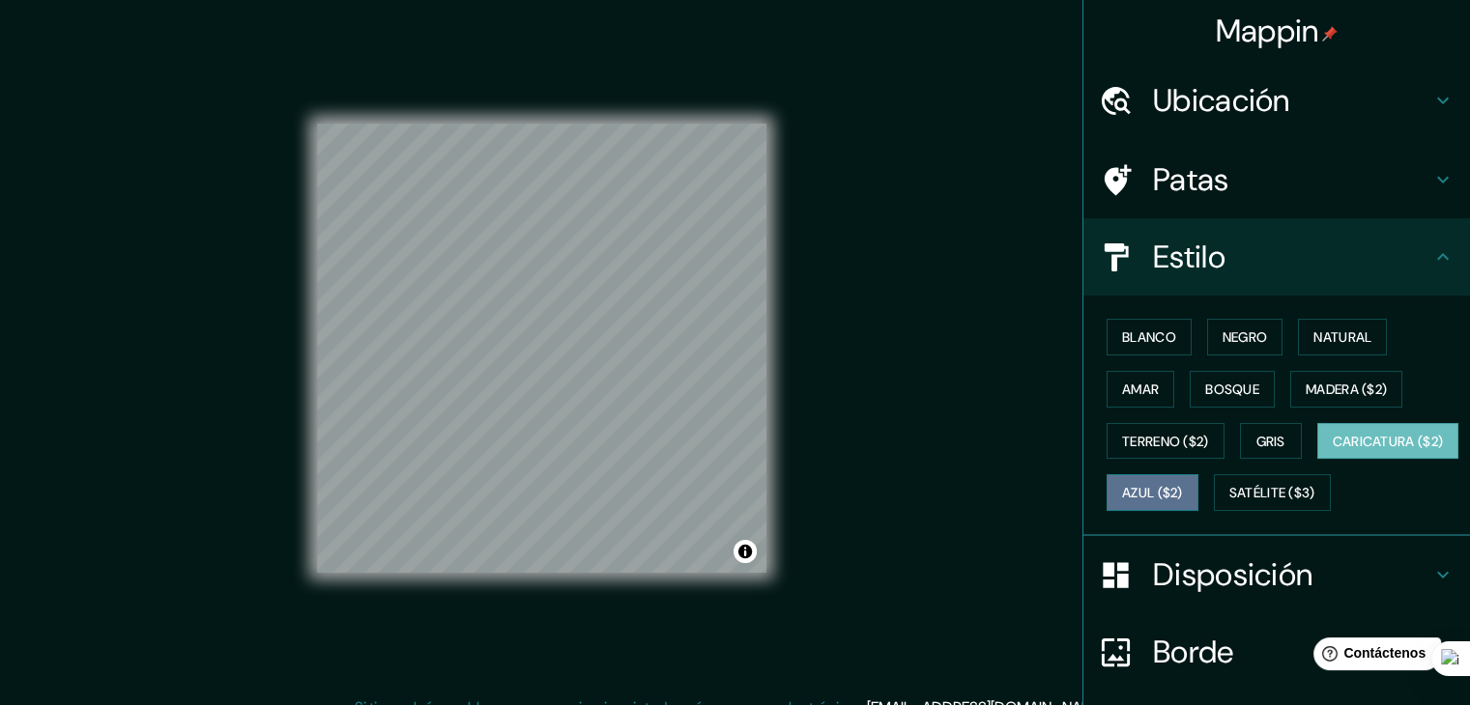
click at [1183, 480] on font "Azul ($2)" at bounding box center [1152, 492] width 61 height 25
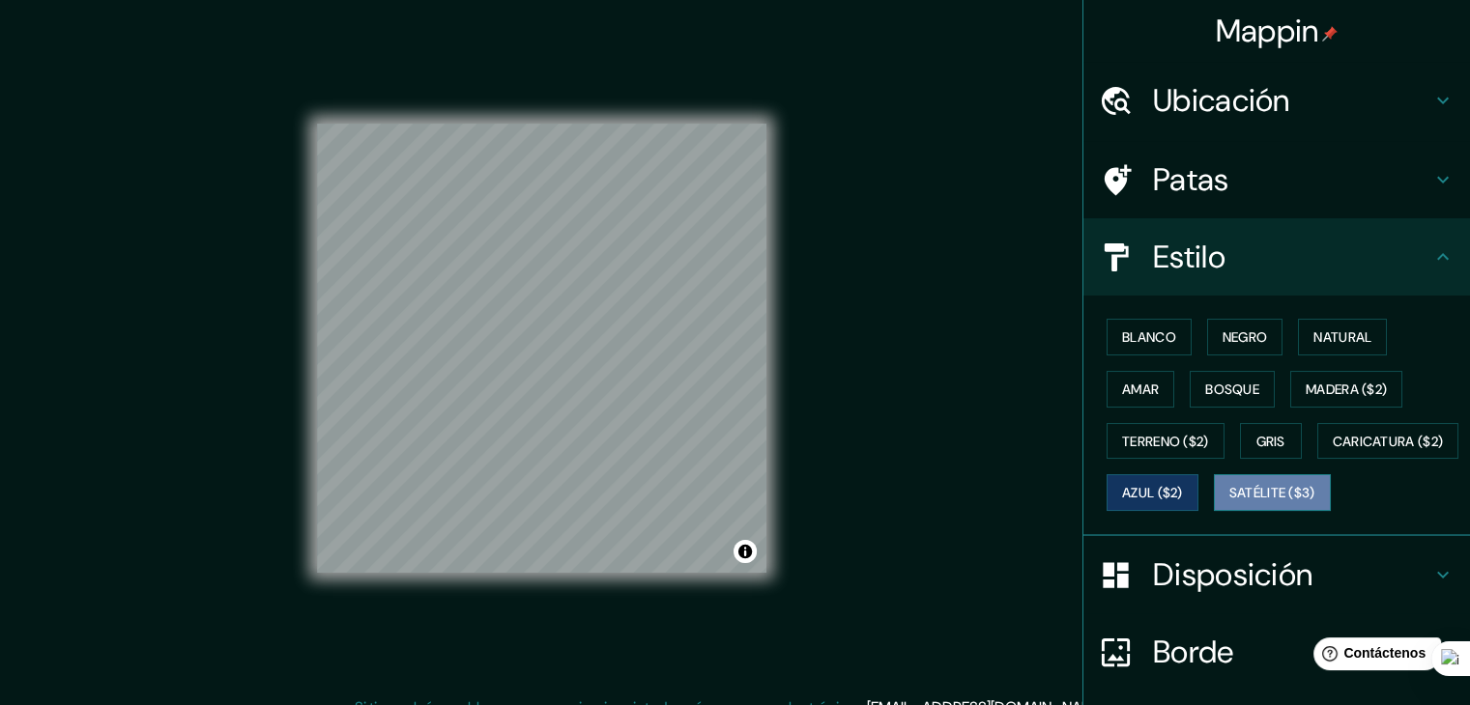
click at [1229, 502] on font "Satélite ($3)" at bounding box center [1272, 493] width 86 height 17
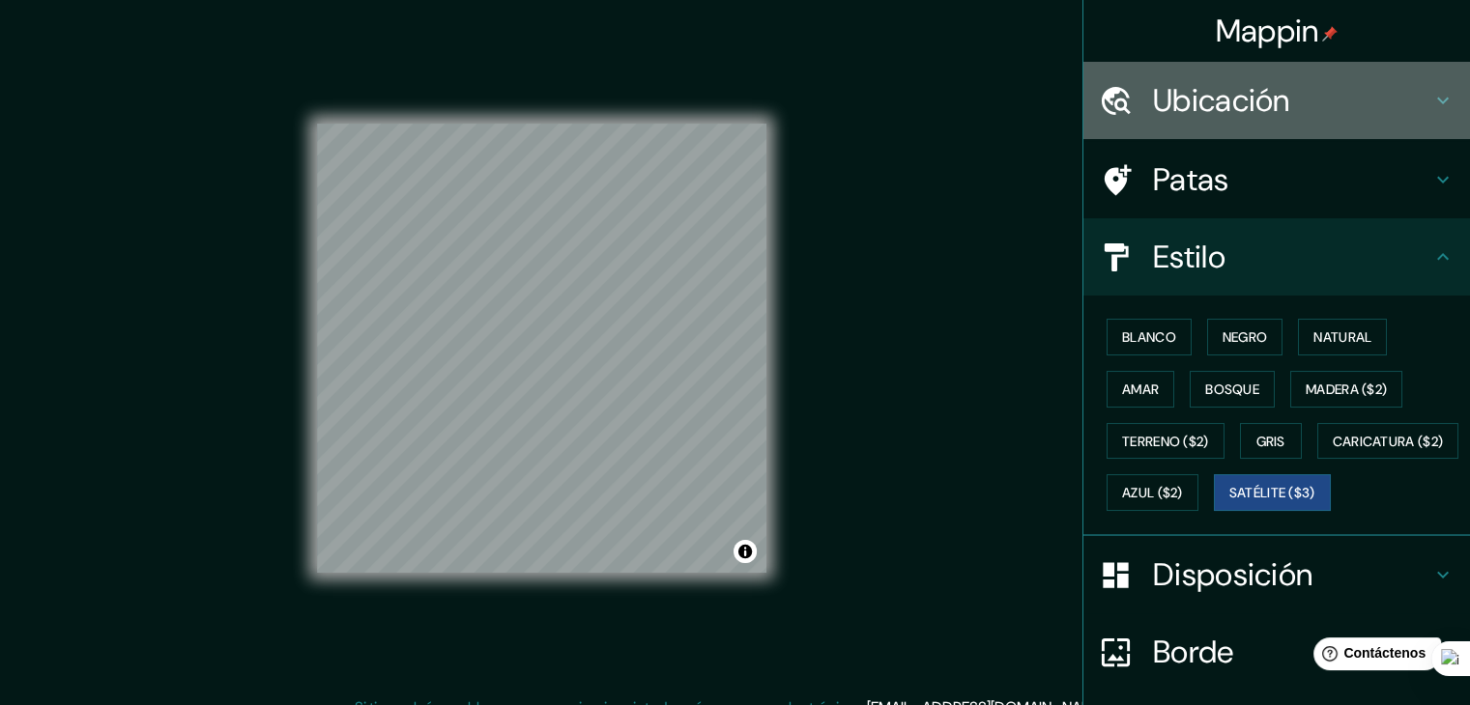
click at [1225, 102] on font "Ubicación" at bounding box center [1221, 100] width 137 height 41
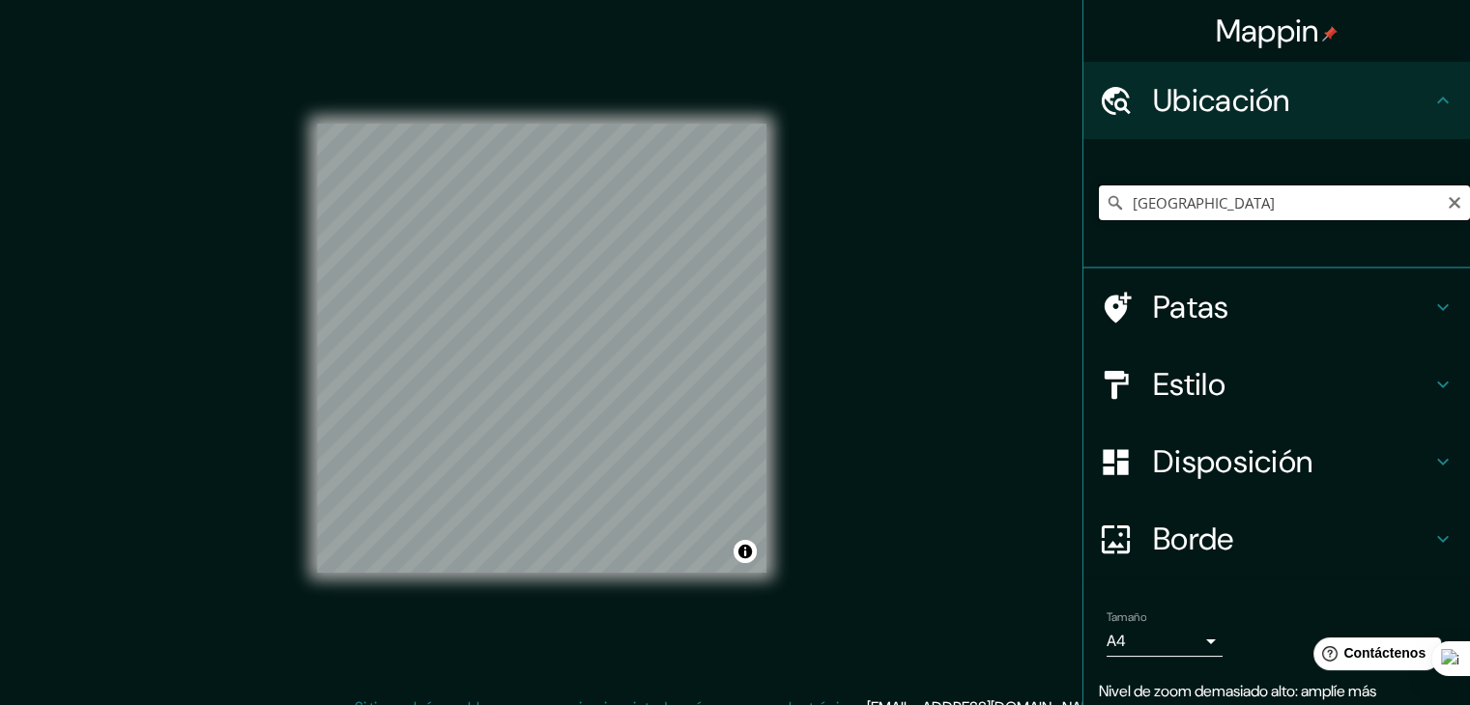
click at [1171, 198] on input "[GEOGRAPHIC_DATA]" at bounding box center [1284, 203] width 371 height 35
click at [1310, 197] on input "[GEOGRAPHIC_DATA][PERSON_NAME], [GEOGRAPHIC_DATA], [GEOGRAPHIC_DATA], [GEOGRAPH…" at bounding box center [1284, 203] width 371 height 35
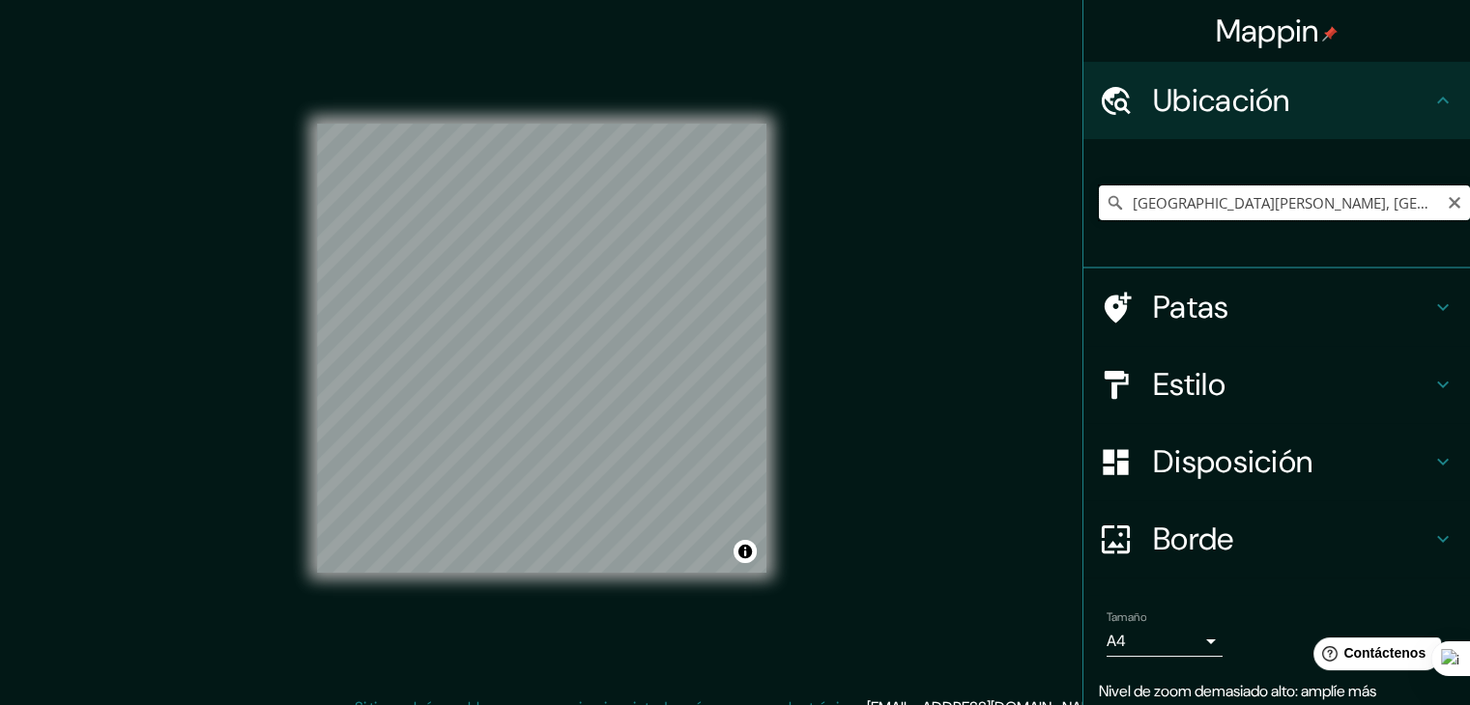
click at [1310, 197] on input "[GEOGRAPHIC_DATA][PERSON_NAME], [GEOGRAPHIC_DATA], [GEOGRAPHIC_DATA], [GEOGRAPH…" at bounding box center [1284, 203] width 371 height 35
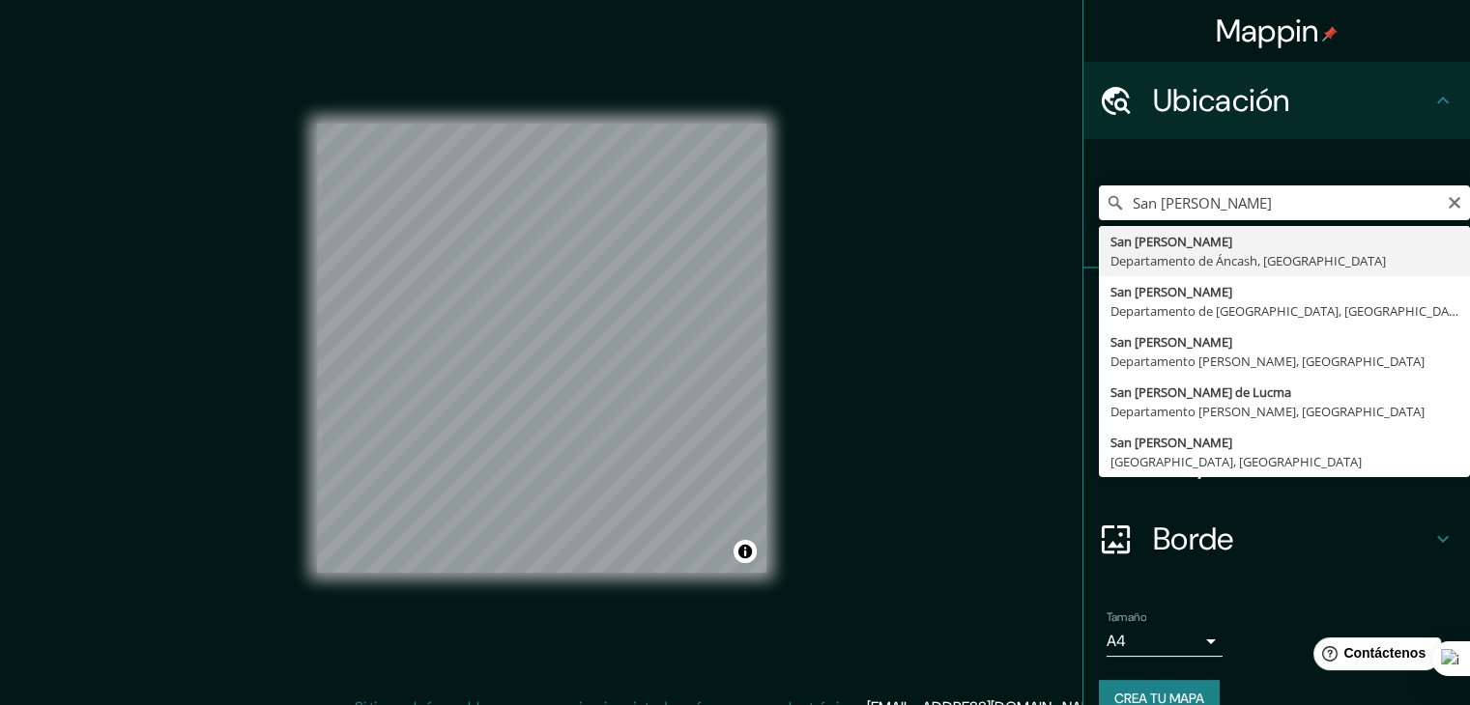
type input "[GEOGRAPHIC_DATA][PERSON_NAME], [GEOGRAPHIC_DATA], [GEOGRAPHIC_DATA]"
